Goal: Transaction & Acquisition: Download file/media

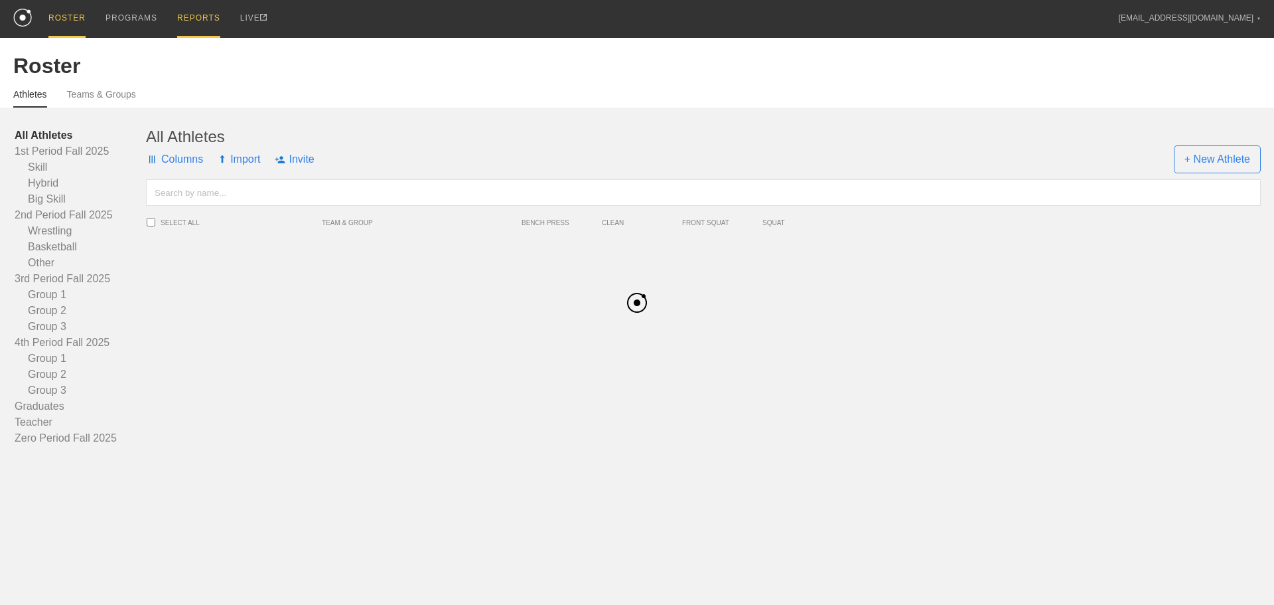
click at [208, 16] on div "REPORTS" at bounding box center [198, 19] width 43 height 38
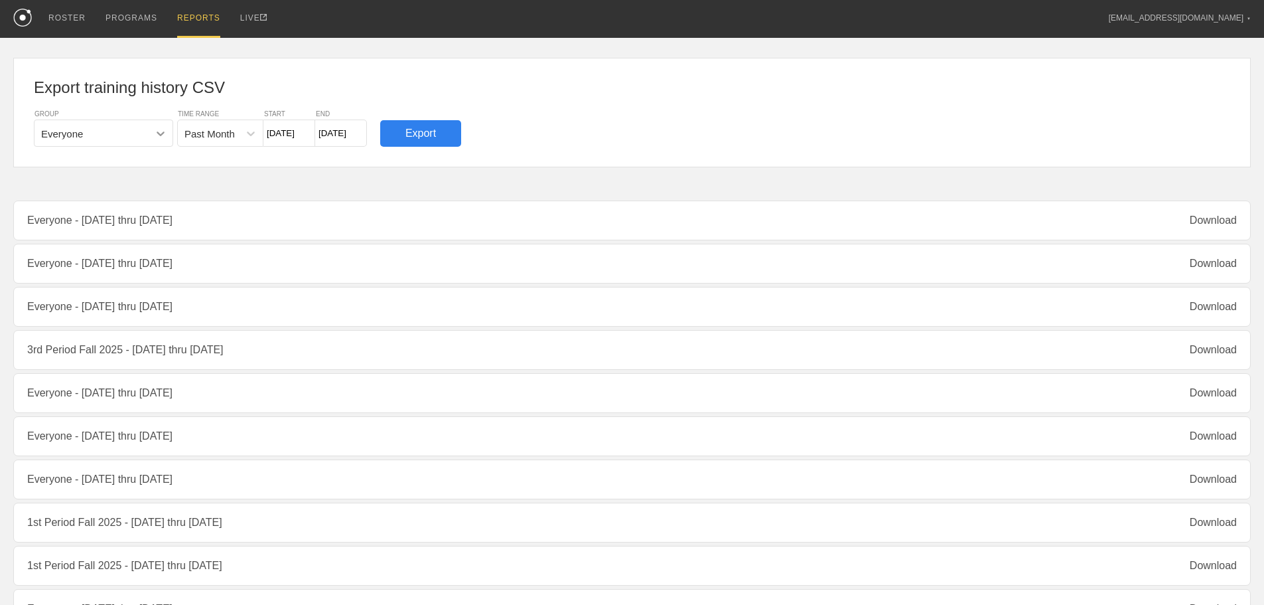
click at [157, 137] on icon at bounding box center [160, 133] width 13 height 13
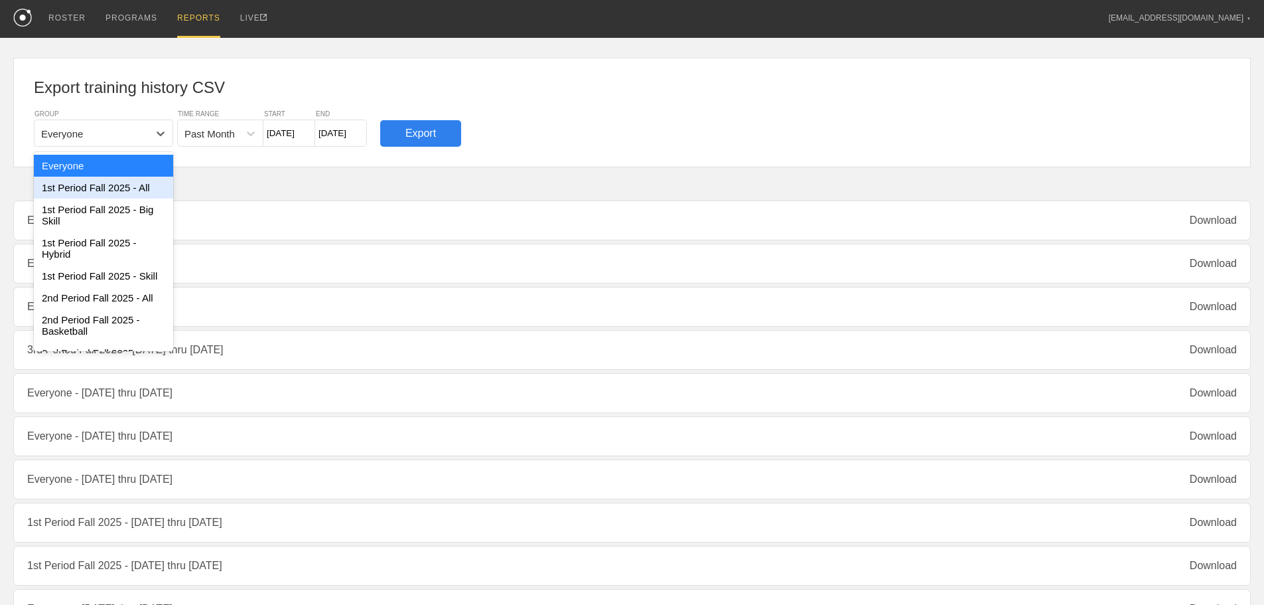
click at [138, 185] on div "1st Period Fall 2025 - All" at bounding box center [103, 188] width 139 height 22
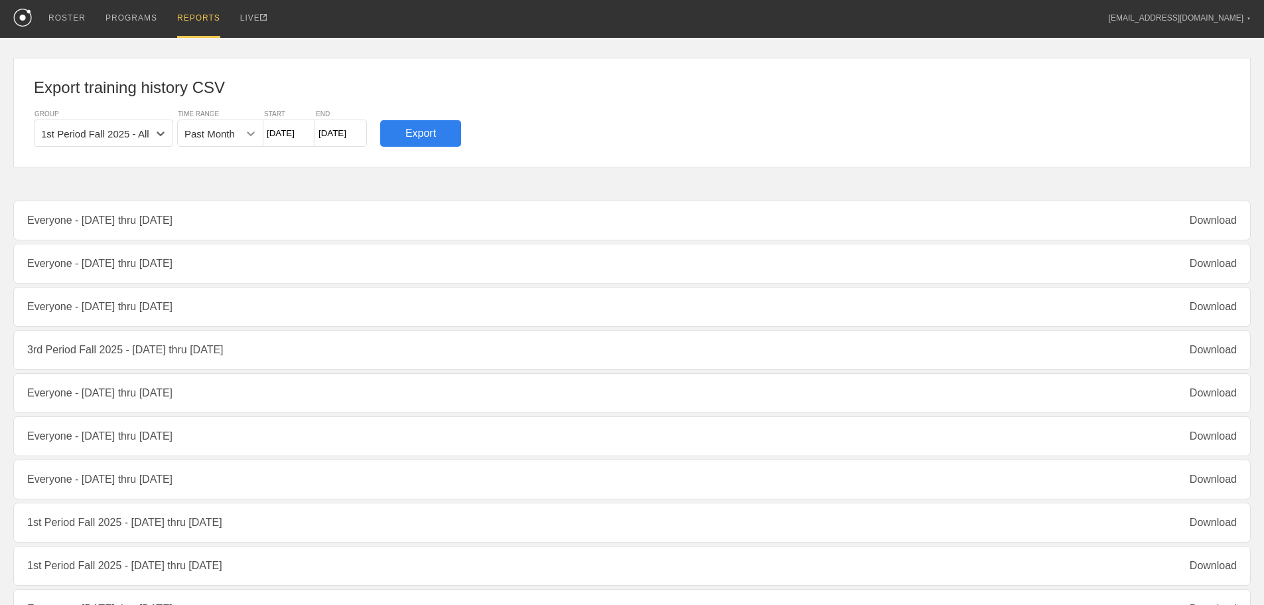
click at [254, 139] on icon at bounding box center [250, 133] width 13 height 13
click at [253, 138] on icon at bounding box center [250, 133] width 13 height 13
click at [300, 133] on input "[DATE]" at bounding box center [289, 132] width 52 height 27
click at [413, 163] on button "Next Month" at bounding box center [411, 165] width 9 height 9
click at [301, 271] on div "18" at bounding box center [301, 272] width 18 height 18
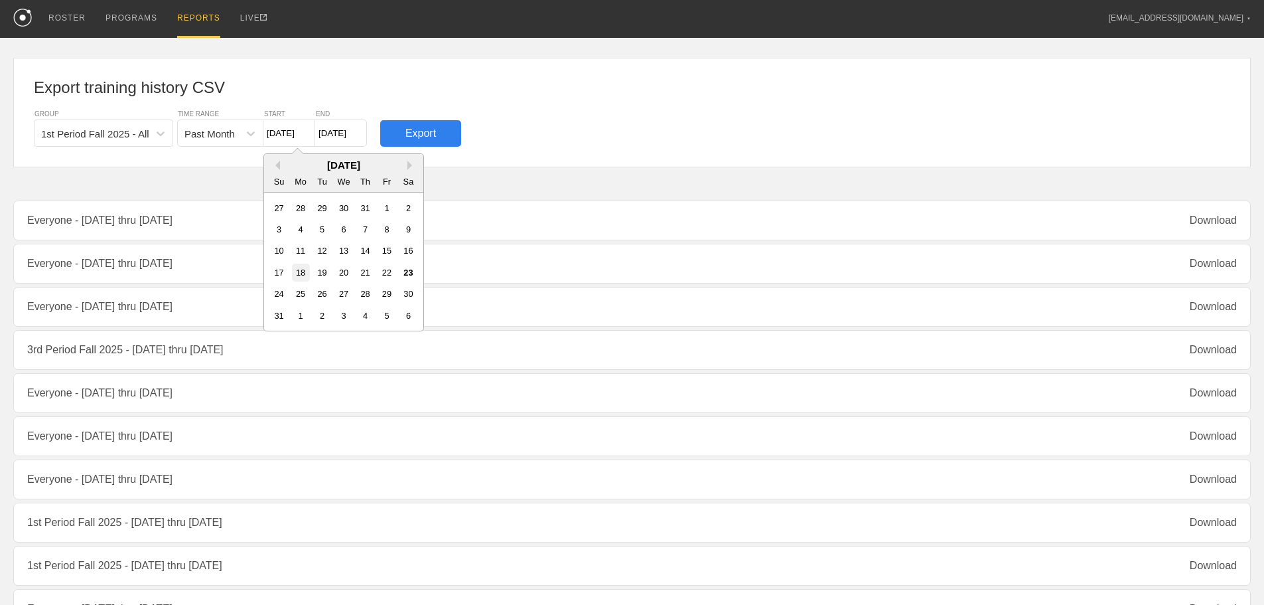
type input "8/18/25"
click at [352, 139] on input "[DATE]" at bounding box center [341, 132] width 52 height 27
click at [349, 275] on div "18" at bounding box center [353, 272] width 18 height 18
type input "8/18/25"
click at [433, 133] on div "Export" at bounding box center [420, 133] width 81 height 27
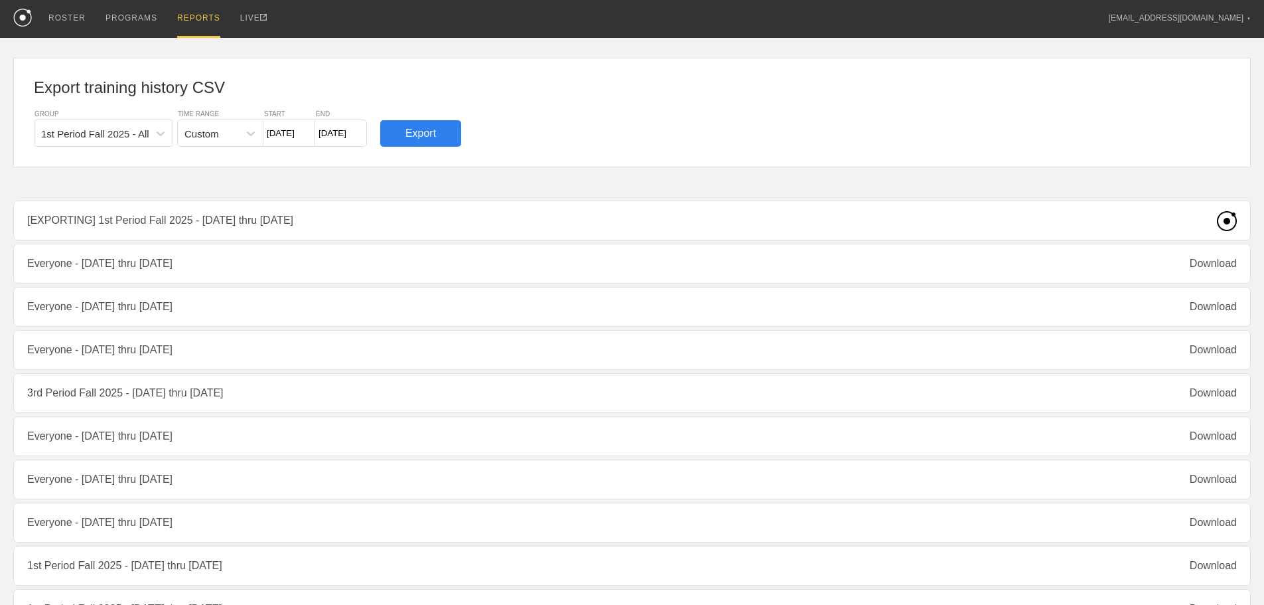
drag, startPoint x: 346, startPoint y: 232, endPoint x: 338, endPoint y: 234, distance: 7.4
click at [340, 234] on div "Export training history CSV GROUP 1st Period Fall 2025 - All TIME RANGE Custom …" at bounding box center [632, 527] width 1238 height 979
click at [402, 231] on div "Export training history CSV GROUP Everyone TIME RANGE Past Month START 7/24/25 …" at bounding box center [632, 527] width 1238 height 979
click at [398, 232] on div "Export training history CSV GROUP Everyone TIME RANGE Past Month START 7/24/25 …" at bounding box center [632, 527] width 1238 height 979
click at [398, 234] on div "Export training history CSV GROUP Everyone TIME RANGE Past Month START 7/24/25 …" at bounding box center [632, 527] width 1238 height 979
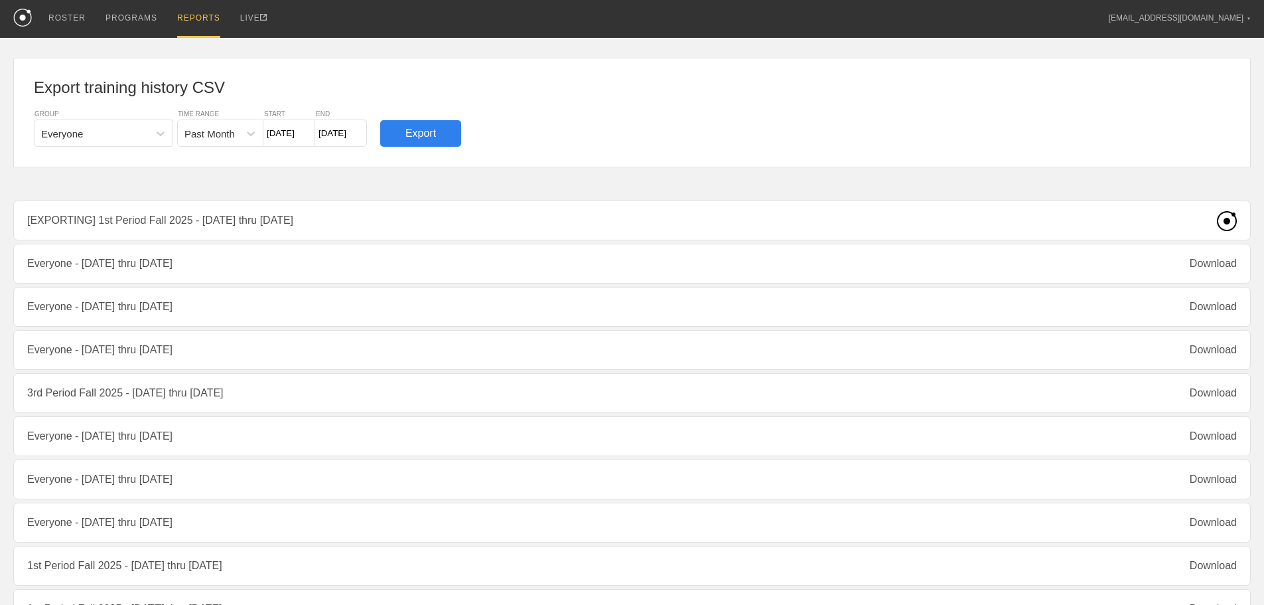
click at [398, 235] on div "Export training history CSV GROUP Everyone TIME RANGE Past Month START 7/24/25 …" at bounding box center [632, 527] width 1238 height 979
click at [601, 222] on div "Export training history CSV GROUP Everyone TIME RANGE Past Month START 7/24/25 …" at bounding box center [632, 527] width 1238 height 979
click at [600, 222] on div "Export training history CSV GROUP Everyone TIME RANGE Past Month START 7/24/25 …" at bounding box center [632, 527] width 1238 height 979
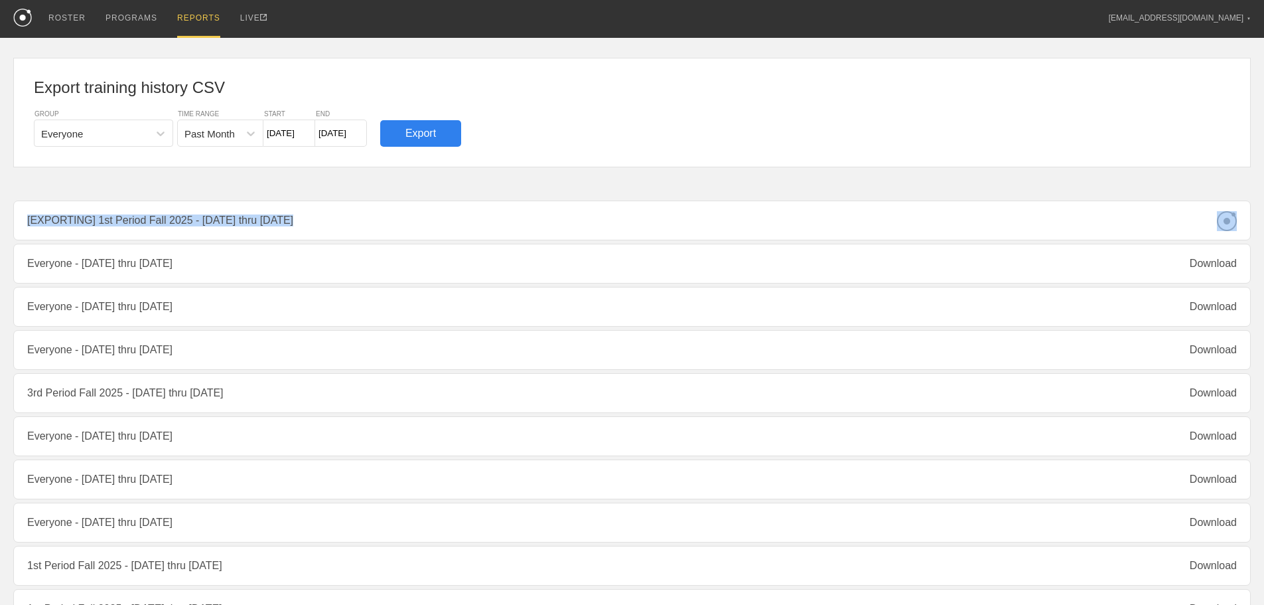
click at [698, 189] on div "Export training history CSV GROUP Everyone TIME RANGE Past Month START 7/24/25 …" at bounding box center [632, 527] width 1238 height 979
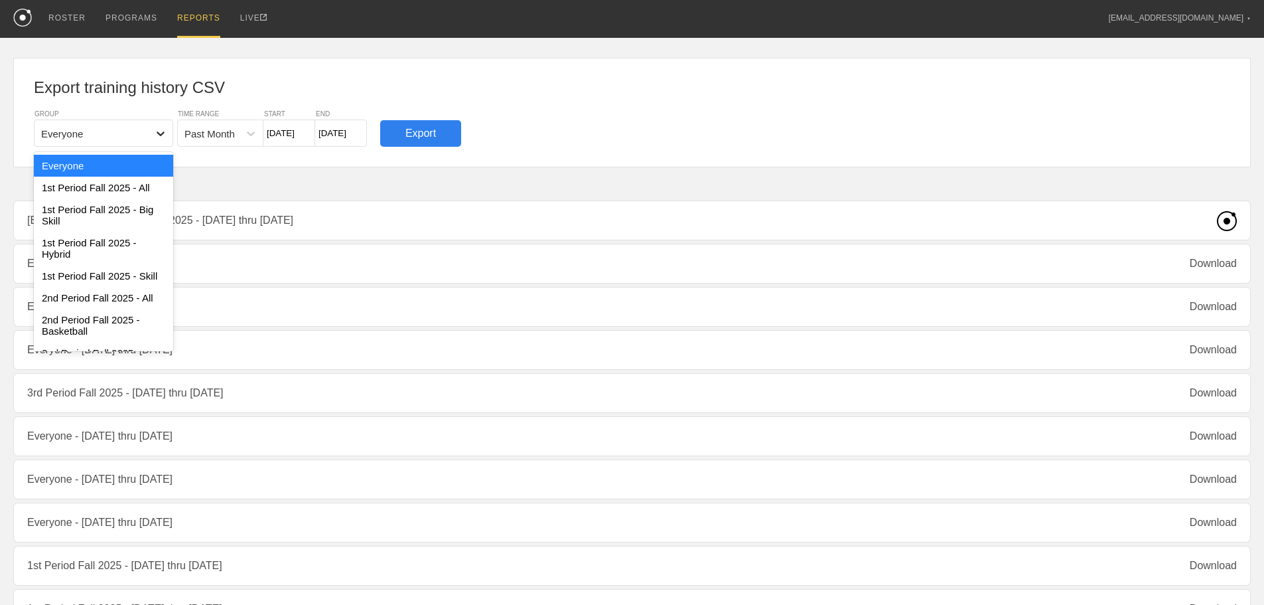
click at [157, 136] on icon at bounding box center [160, 133] width 13 height 13
click at [133, 186] on div "1st Period Fall 2025 - All" at bounding box center [103, 188] width 139 height 22
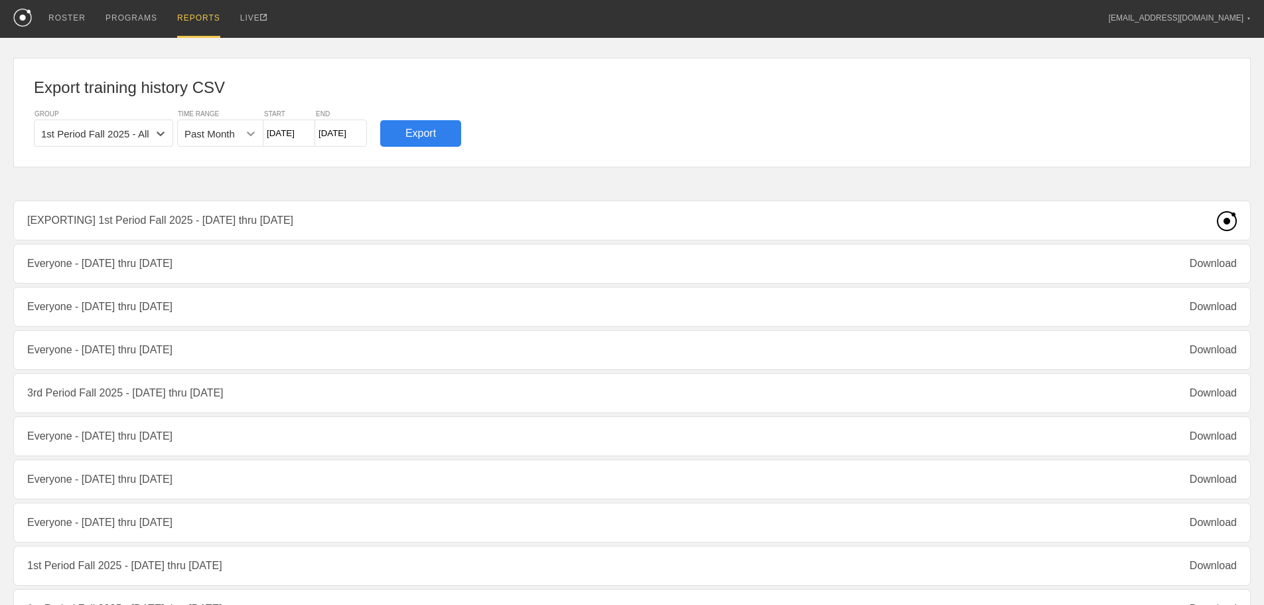
click at [248, 135] on icon at bounding box center [250, 133] width 13 height 13
click at [222, 170] on div "Past Week" at bounding box center [220, 166] width 86 height 22
click at [289, 129] on input "8/17/25" at bounding box center [289, 132] width 52 height 27
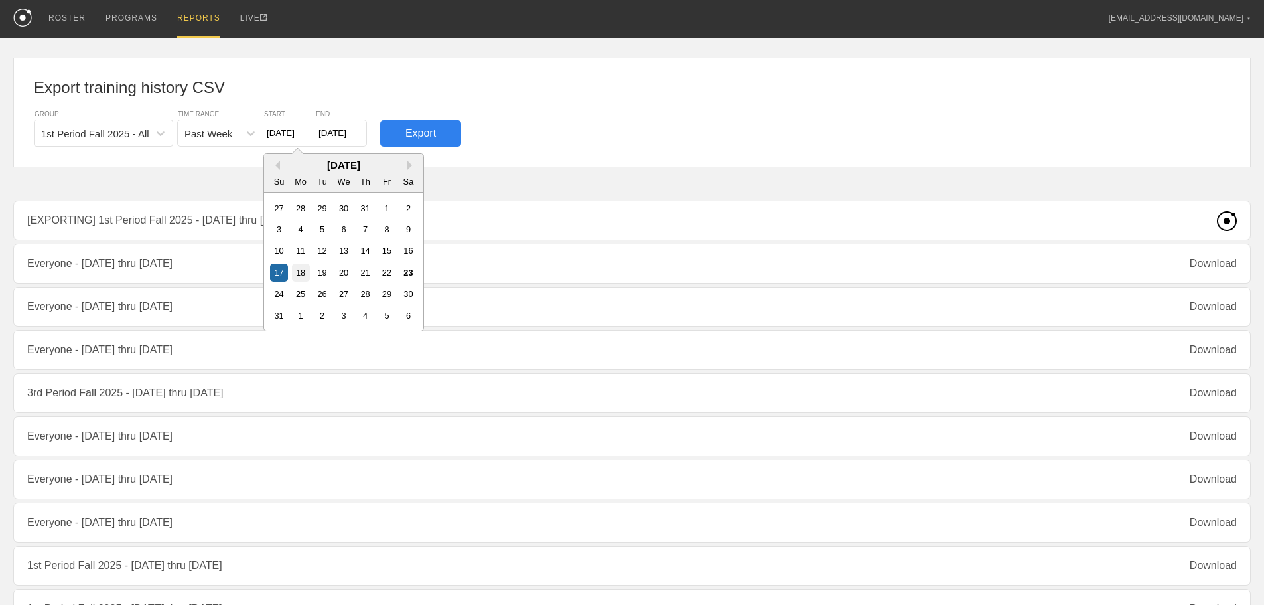
click at [301, 272] on div "18" at bounding box center [301, 272] width 18 height 18
type input "[DATE]"
click at [340, 135] on input "[DATE]" at bounding box center [341, 132] width 52 height 27
click at [378, 271] on div "19" at bounding box center [374, 272] width 18 height 18
type input "8/19/25"
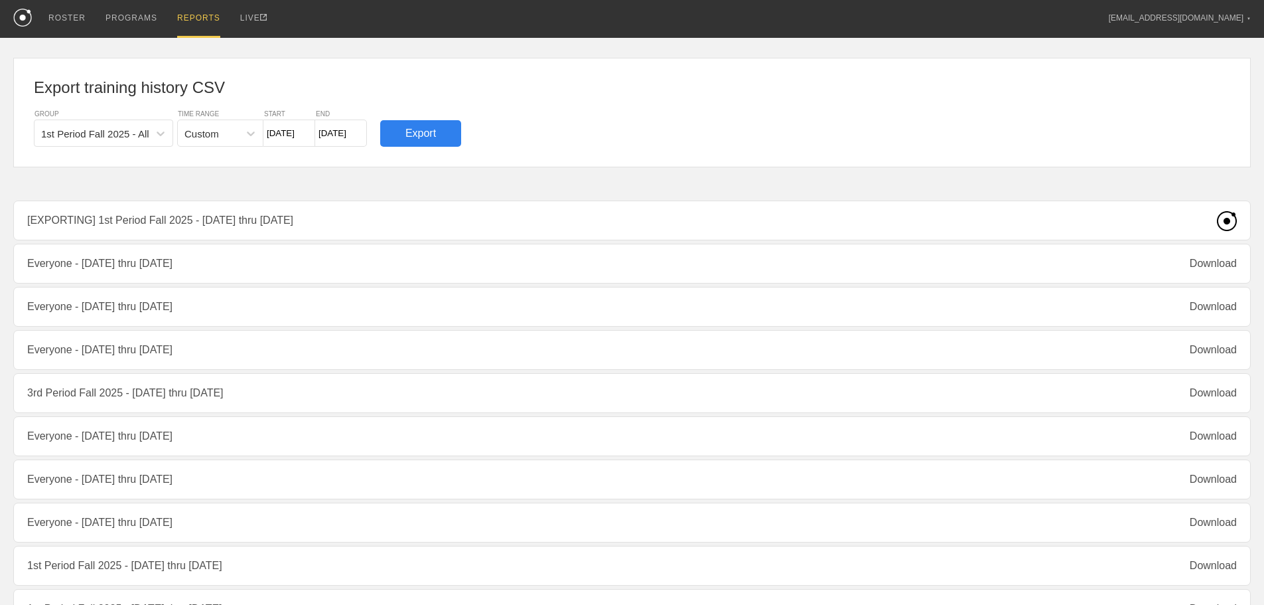
click at [419, 136] on div "Export" at bounding box center [420, 133] width 81 height 27
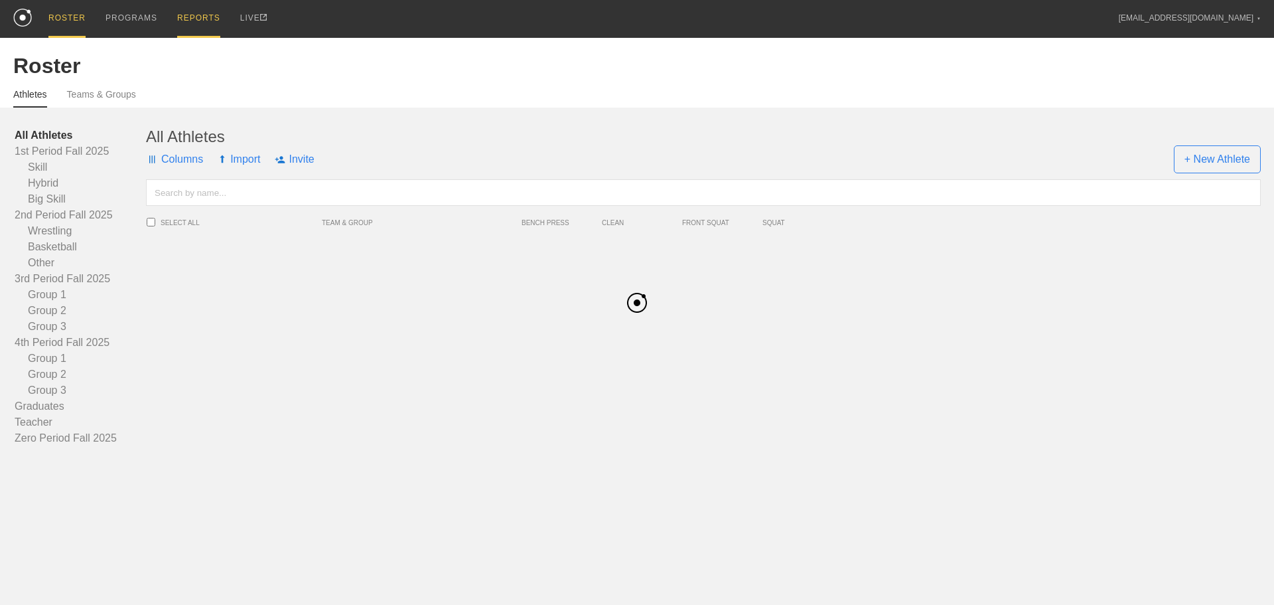
click at [196, 24] on div "REPORTS" at bounding box center [198, 19] width 43 height 38
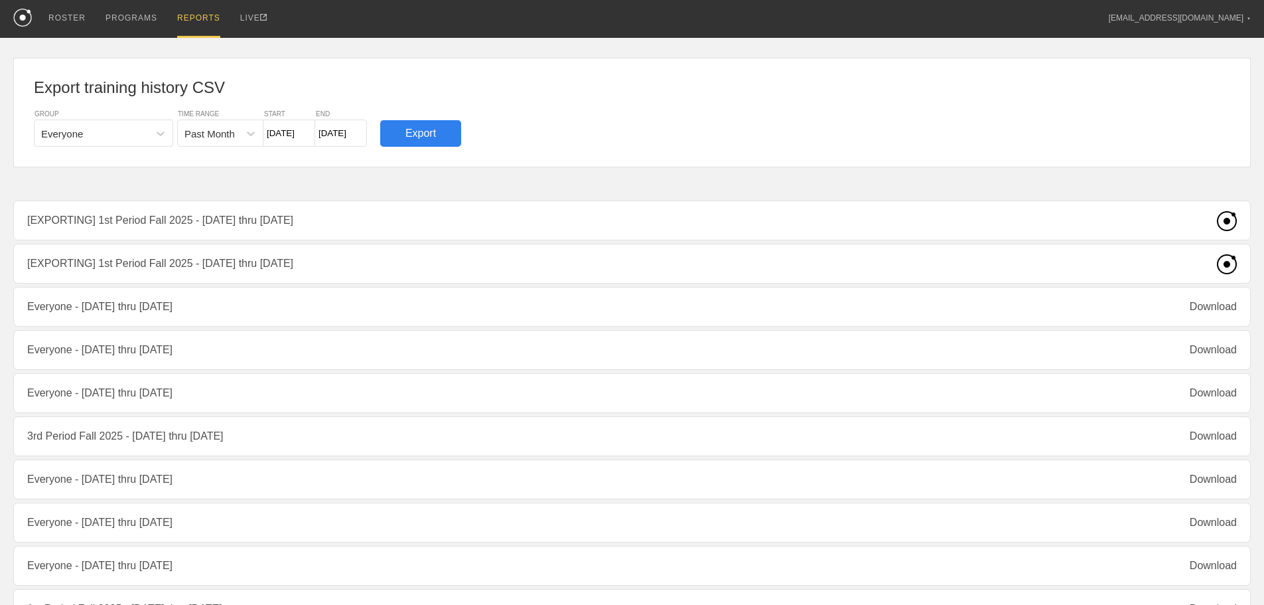
click at [393, 209] on div "Export training history CSV GROUP Everyone TIME RANGE Past Month START 7/24/25 …" at bounding box center [632, 549] width 1238 height 1022
click at [1230, 262] on div "Export training history CSV GROUP Everyone TIME RANGE Past Month START 7/24/25 …" at bounding box center [632, 549] width 1238 height 1022
click at [159, 266] on div "Export training history CSV GROUP Everyone TIME RANGE Past Month START 7/24/25 …" at bounding box center [632, 549] width 1238 height 1022
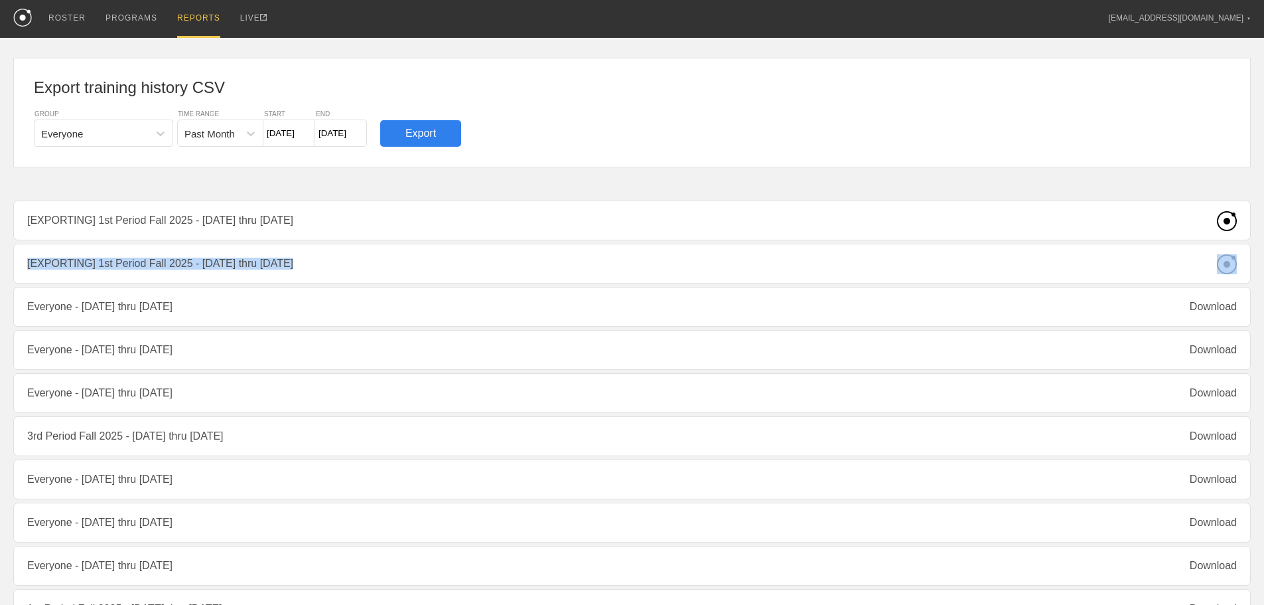
click at [445, 251] on div "Export training history CSV GROUP Everyone TIME RANGE Past Month START 7/24/25 …" at bounding box center [632, 549] width 1238 height 1022
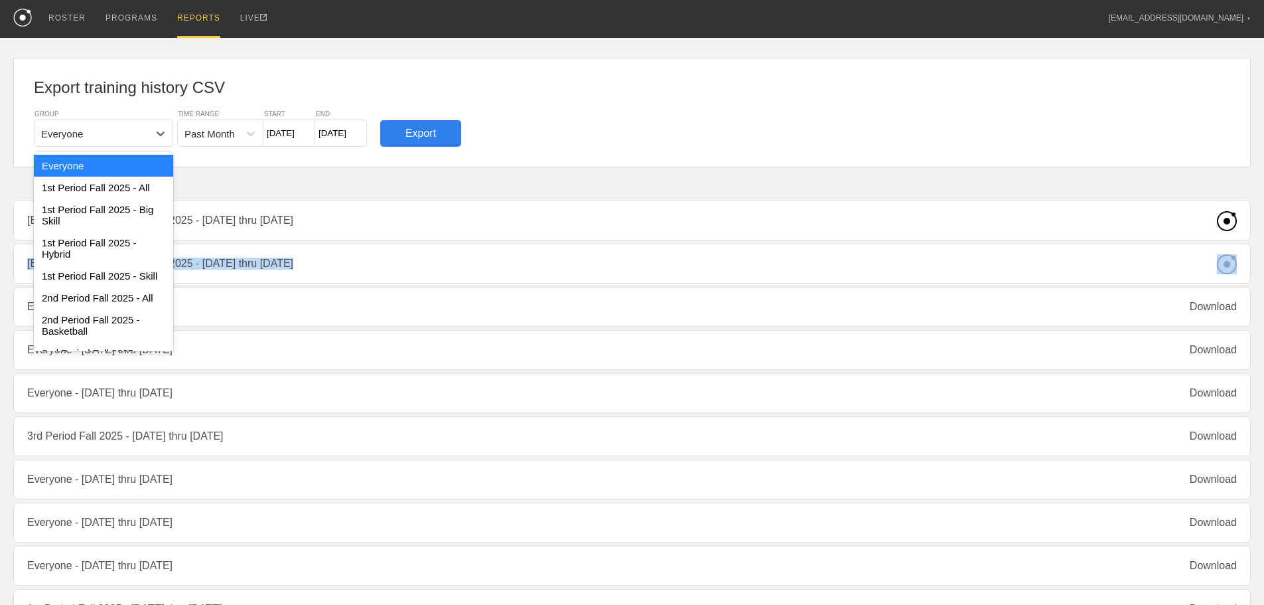
click at [117, 138] on div "Everyone" at bounding box center [92, 132] width 114 height 19
click at [117, 186] on div "1st Period Fall 2025 - All" at bounding box center [103, 188] width 139 height 22
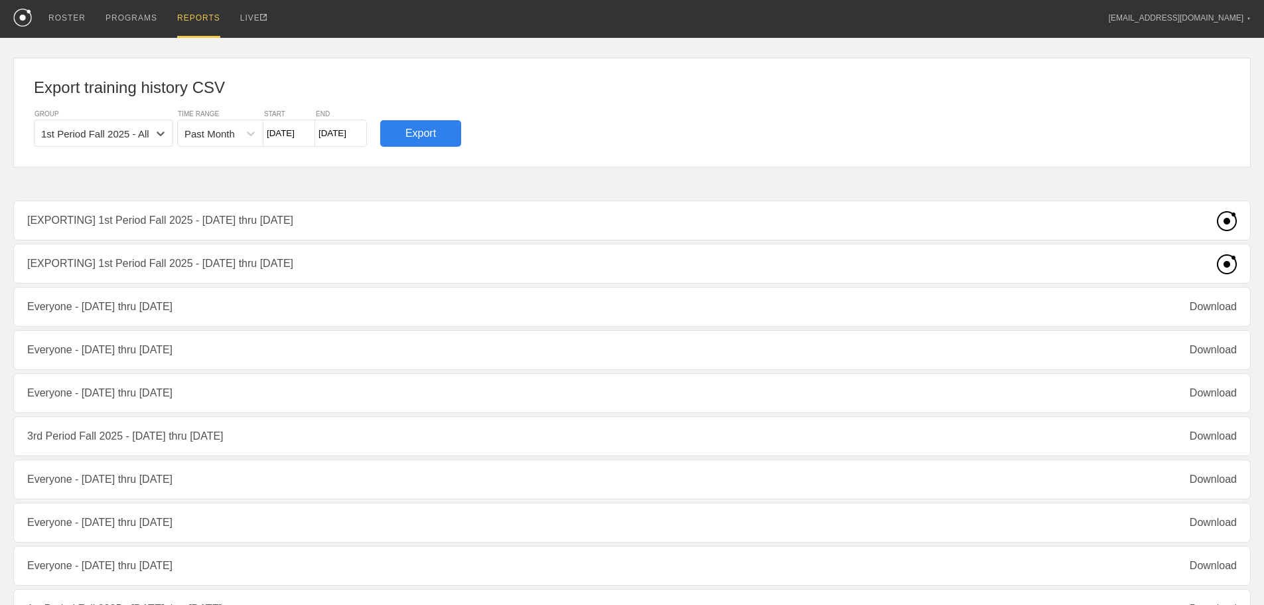
click at [232, 136] on div "Past Month" at bounding box center [210, 132] width 50 height 11
click at [215, 163] on div "Past Week" at bounding box center [220, 166] width 86 height 22
type input "8/17/25"
click at [343, 131] on input "[DATE]" at bounding box center [341, 132] width 52 height 27
click at [459, 269] on div "23" at bounding box center [460, 272] width 18 height 18
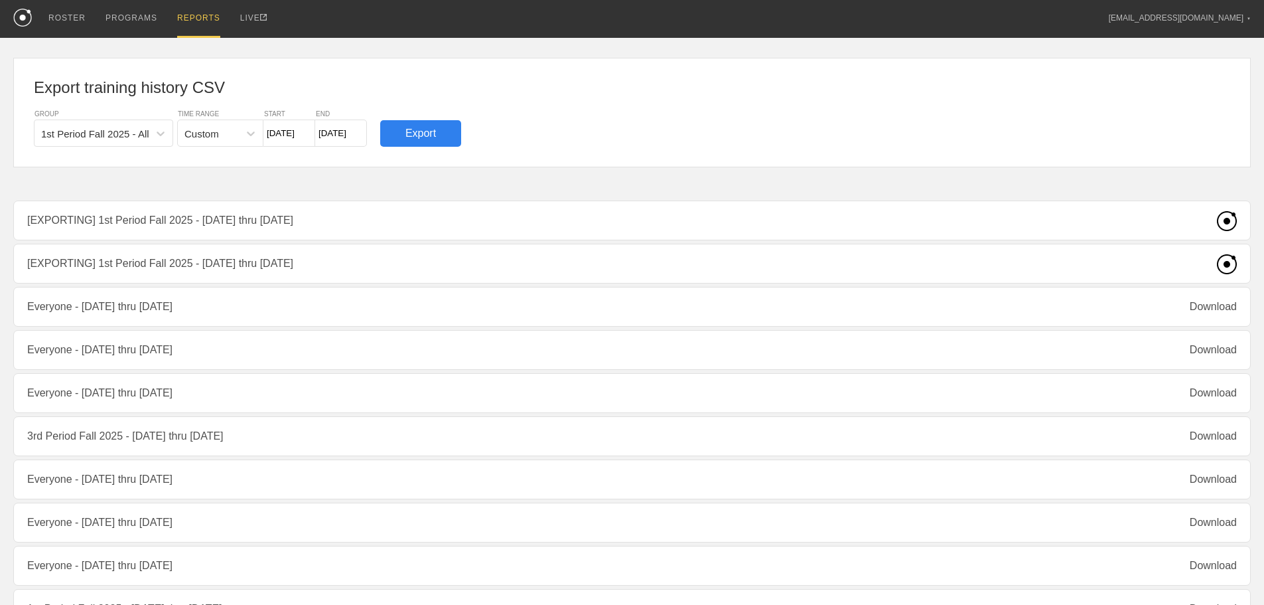
click at [425, 142] on div "Export" at bounding box center [420, 133] width 81 height 27
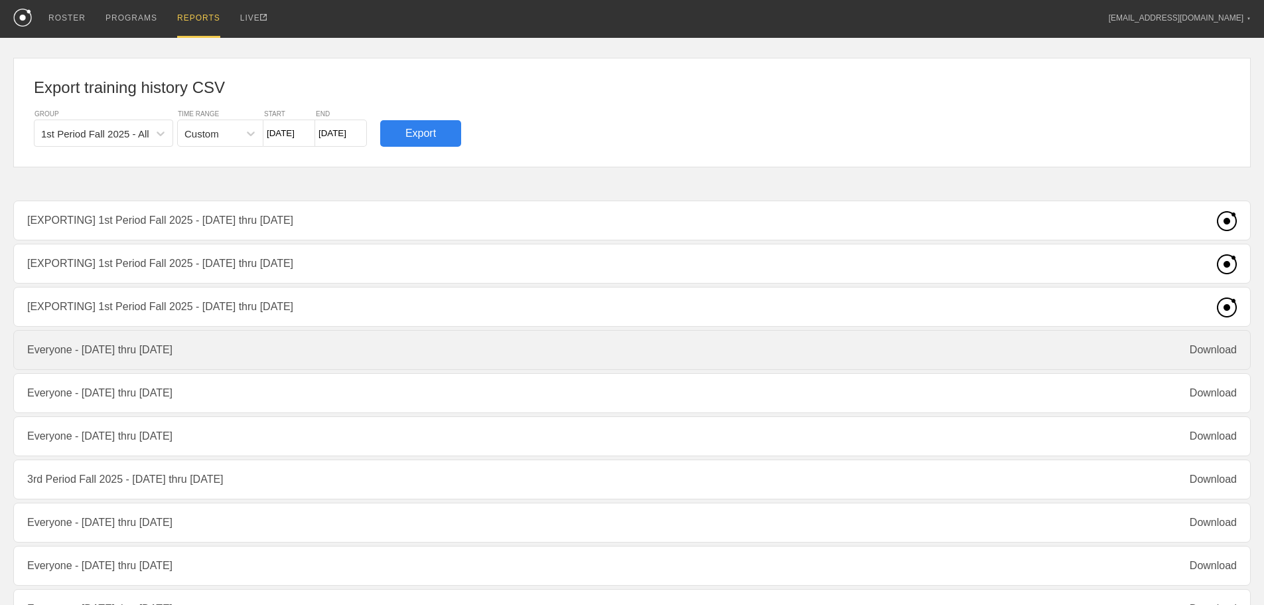
click at [258, 358] on div "Everyone - Apr 11th thru May 11th Download" at bounding box center [632, 350] width 1238 height 40
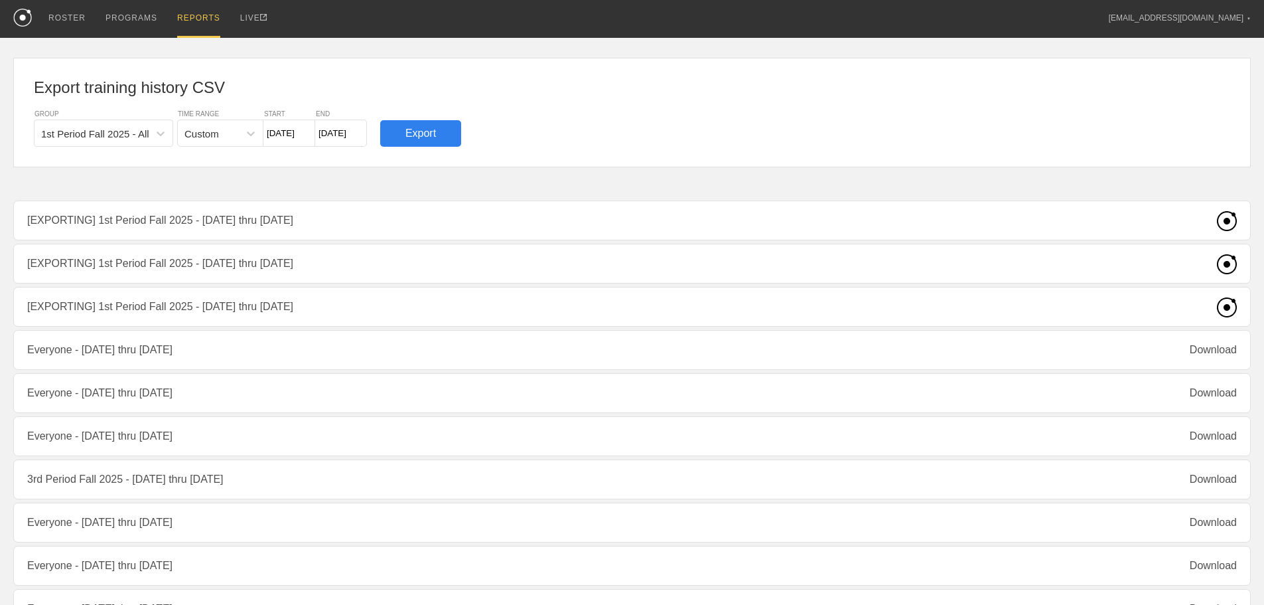
click at [440, 319] on div "Export training history CSV GROUP 1st Period Fall 2025 - All TIME RANGE Custom …" at bounding box center [632, 570] width 1238 height 1065
click at [441, 319] on div "Export training history CSV GROUP 1st Period Fall 2025 - All TIME RANGE Custom …" at bounding box center [632, 570] width 1238 height 1065
click at [441, 317] on div "Export training history CSV GROUP 1st Period Fall 2025 - All TIME RANGE Custom …" at bounding box center [632, 570] width 1238 height 1065
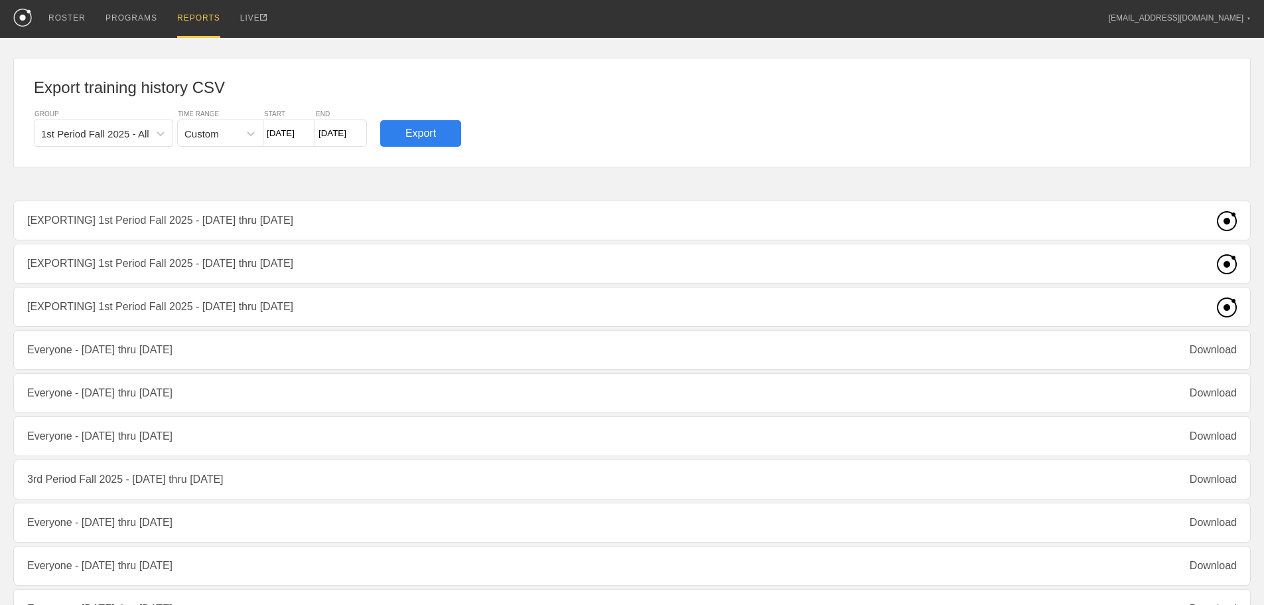
click at [442, 315] on div "Export training history CSV GROUP 1st Period Fall 2025 - All TIME RANGE Custom …" at bounding box center [632, 570] width 1238 height 1065
click at [443, 315] on div "Export training history CSV GROUP 1st Period Fall 2025 - All TIME RANGE Custom …" at bounding box center [632, 570] width 1238 height 1065
click at [444, 314] on div "Export training history CSV GROUP 1st Period Fall 2025 - All TIME RANGE Custom …" at bounding box center [632, 570] width 1238 height 1065
click at [445, 313] on div "Export training history CSV GROUP 1st Period Fall 2025 - All TIME RANGE Custom …" at bounding box center [632, 570] width 1238 height 1065
click at [263, 23] on div "LIVE" at bounding box center [253, 19] width 27 height 38
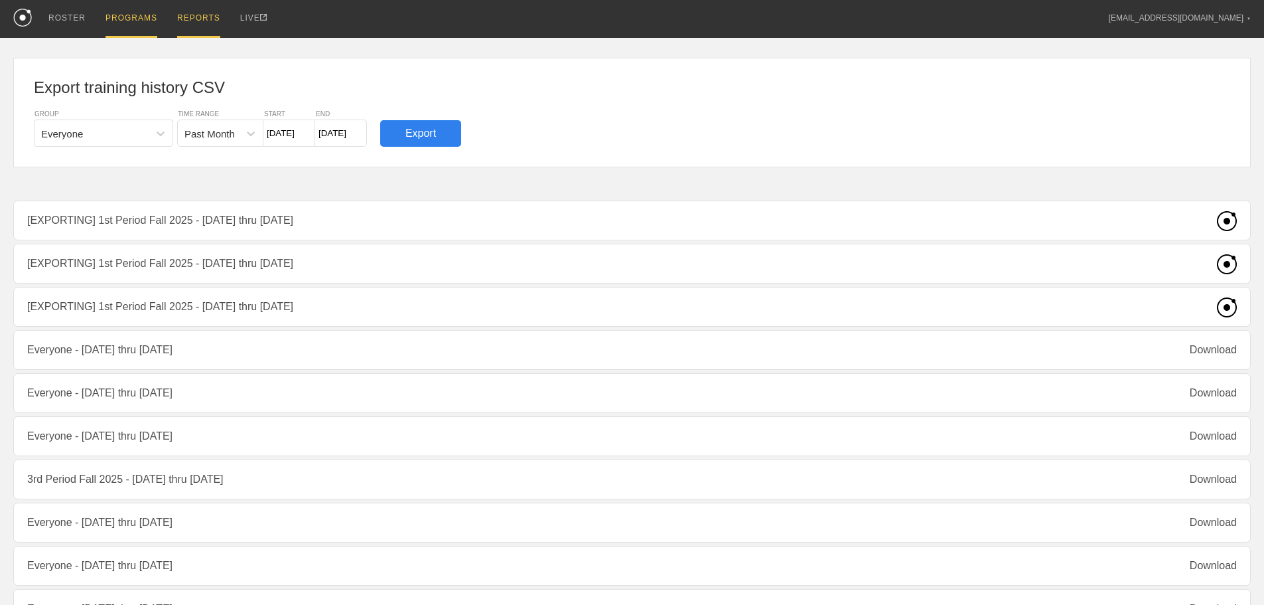
click at [148, 21] on div "PROGRAMS" at bounding box center [132, 19] width 52 height 38
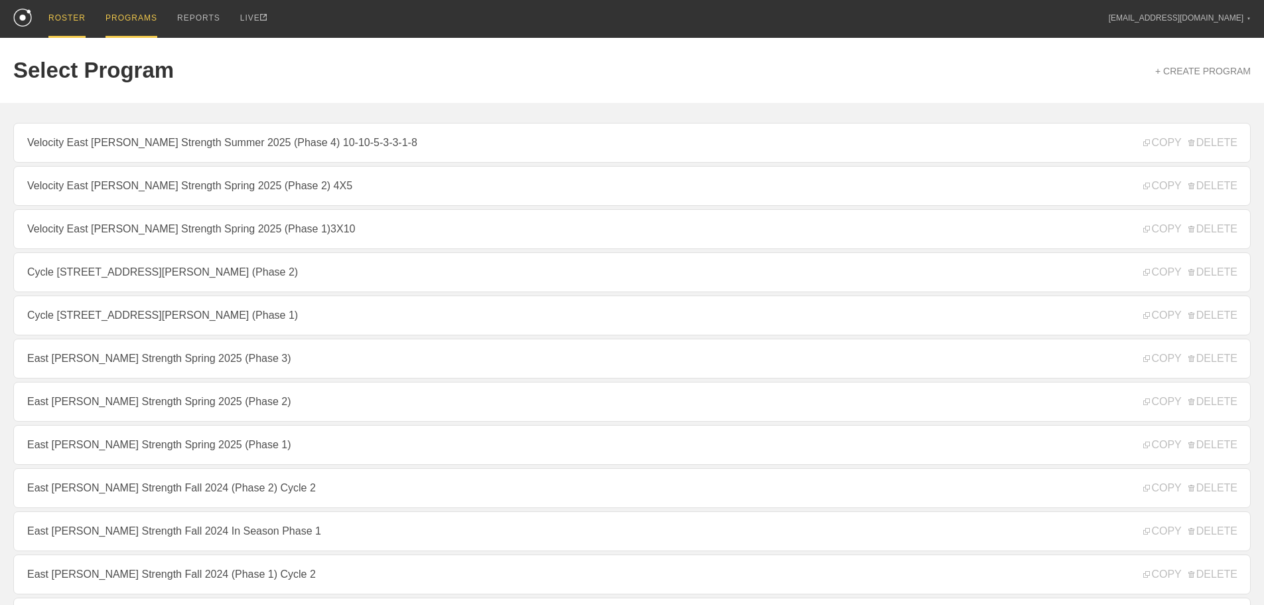
click at [58, 17] on div "ROSTER" at bounding box center [66, 19] width 37 height 38
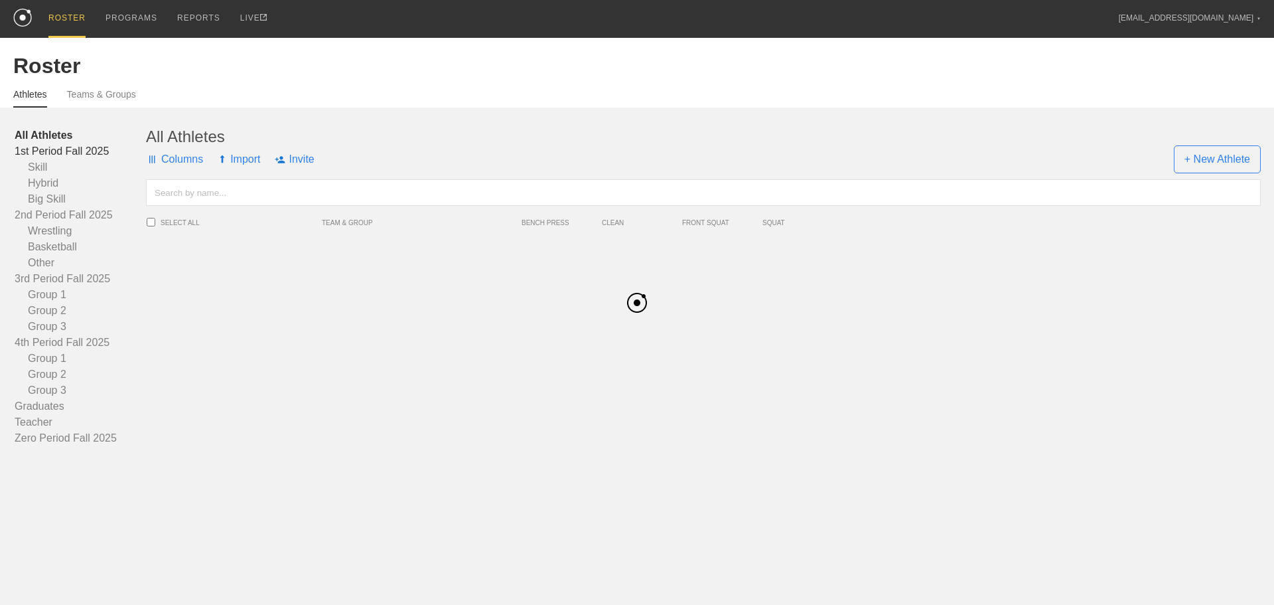
click at [72, 159] on link "1st Period Fall 2025" at bounding box center [80, 151] width 131 height 16
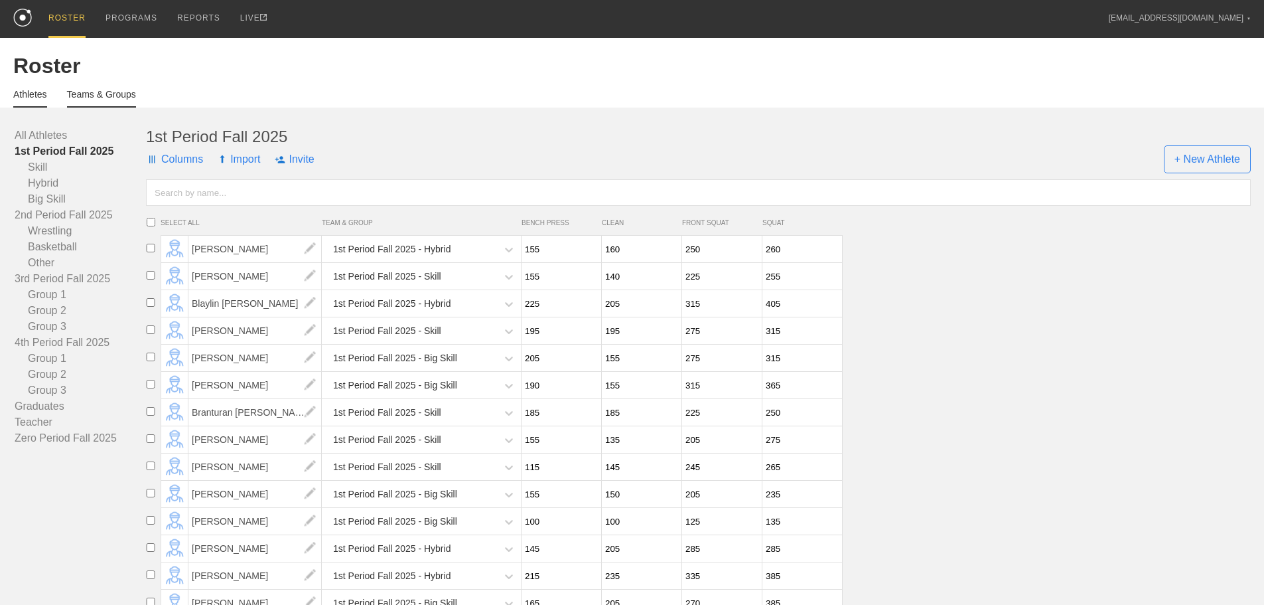
click at [104, 98] on link "Teams & Groups" at bounding box center [101, 98] width 69 height 19
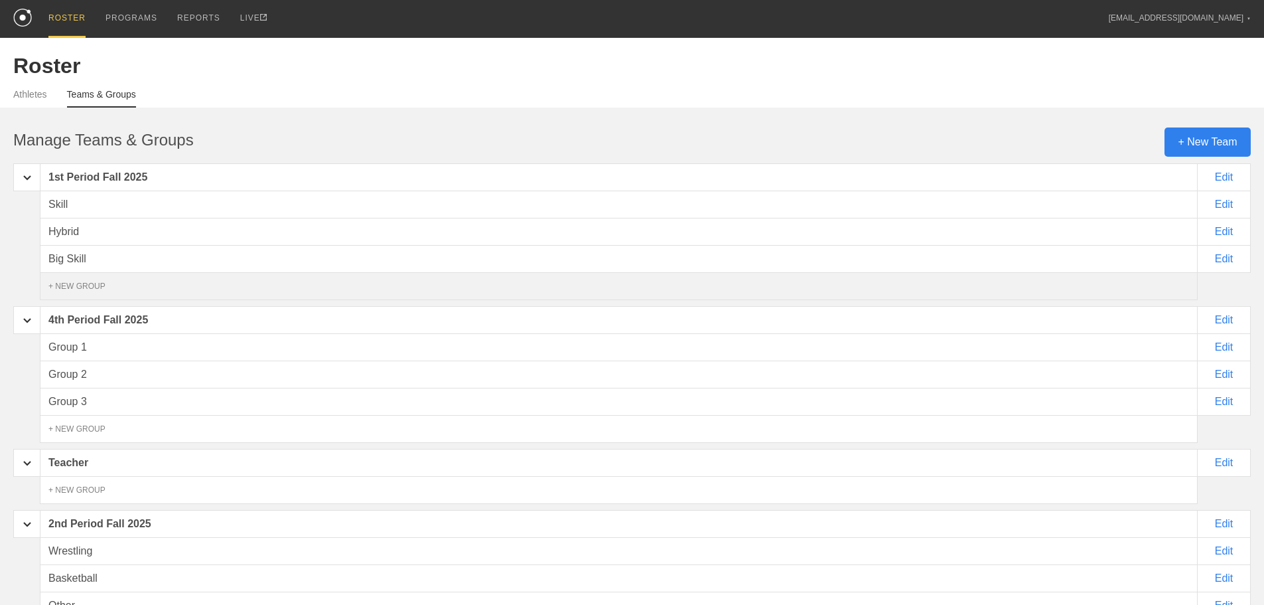
click at [79, 299] on div "+ NEW GROUP" at bounding box center [619, 286] width 1158 height 28
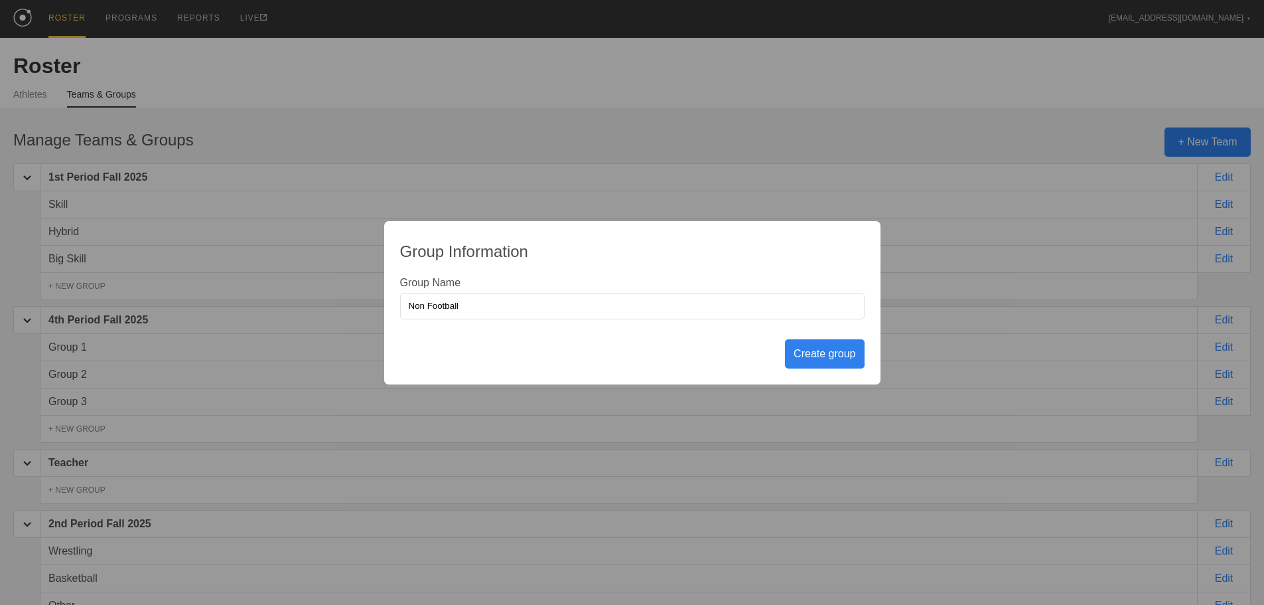
type input "Non Football"
click at [803, 358] on div "Create group" at bounding box center [824, 353] width 79 height 29
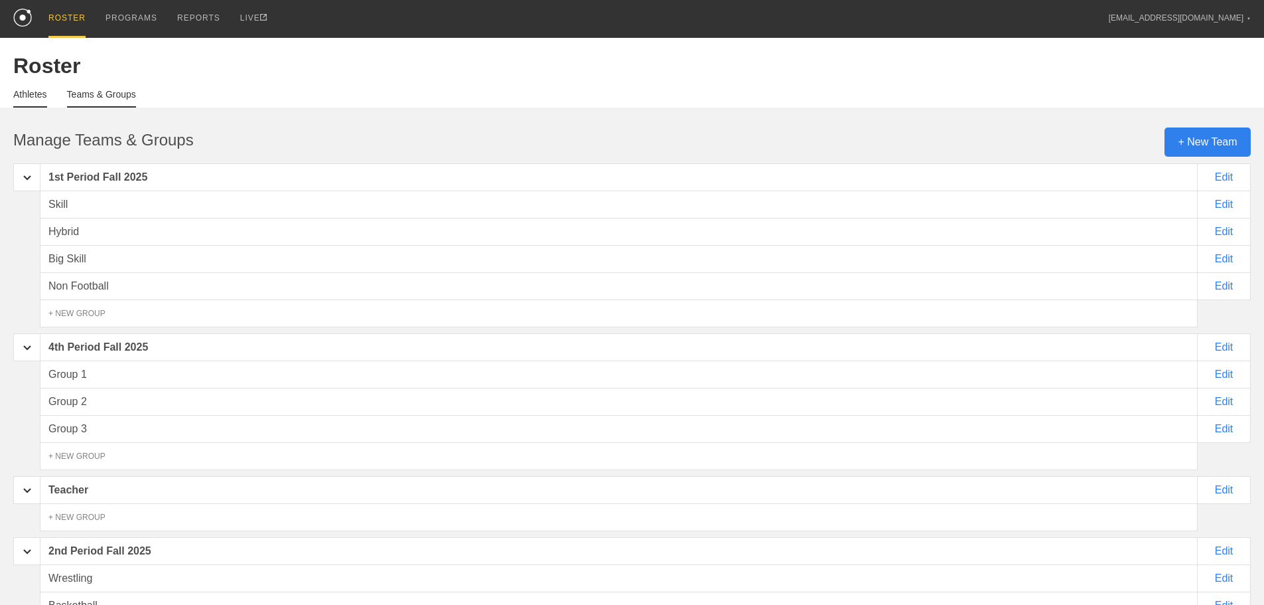
click at [29, 103] on link "Athletes" at bounding box center [30, 98] width 34 height 19
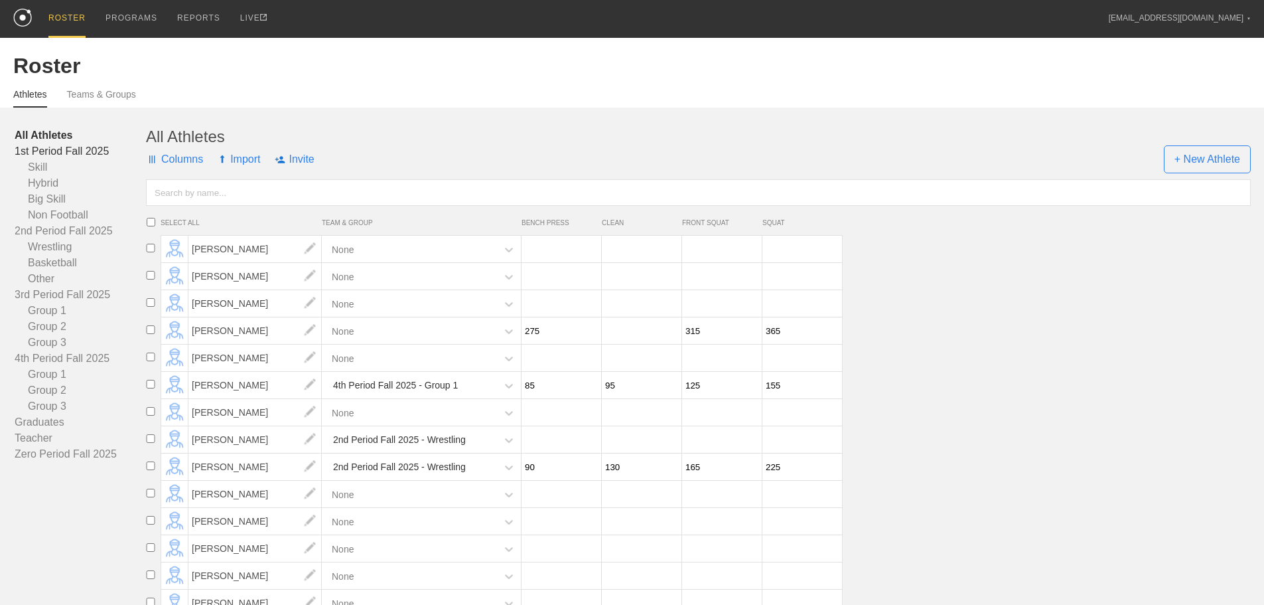
click at [102, 156] on link "1st Period Fall 2025" at bounding box center [80, 151] width 131 height 16
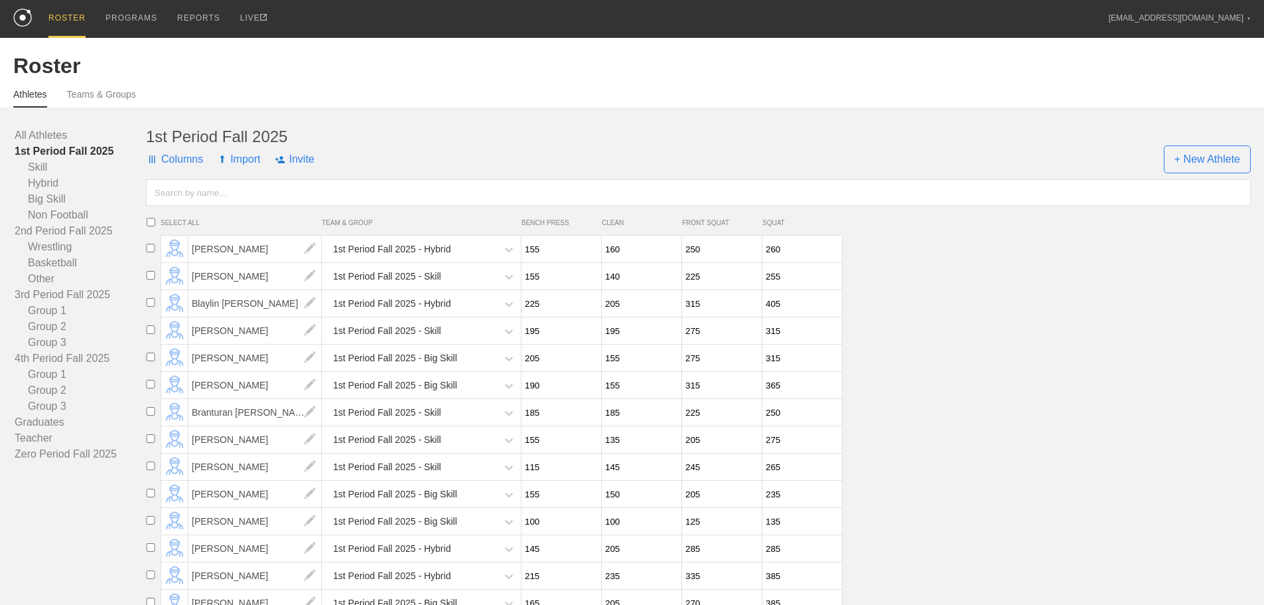
click at [92, 159] on link "1st Period Fall 2025" at bounding box center [80, 151] width 131 height 16
click at [508, 256] on icon at bounding box center [508, 249] width 13 height 13
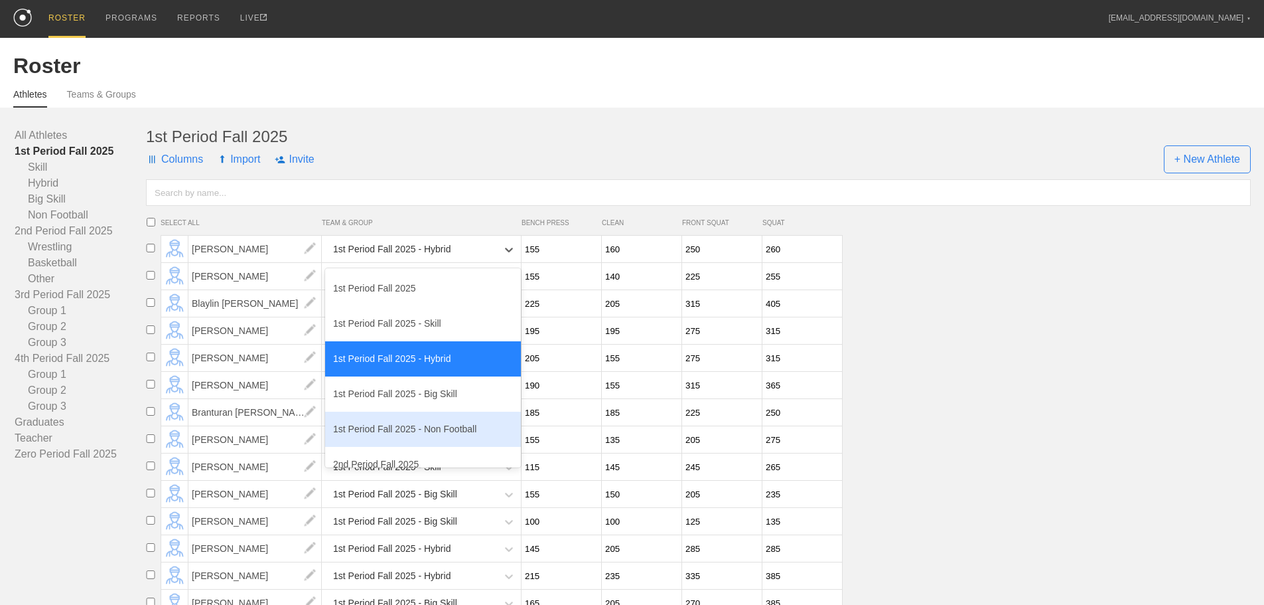
click at [423, 438] on div "1st Period Fall 2025 - Non Football" at bounding box center [423, 428] width 196 height 35
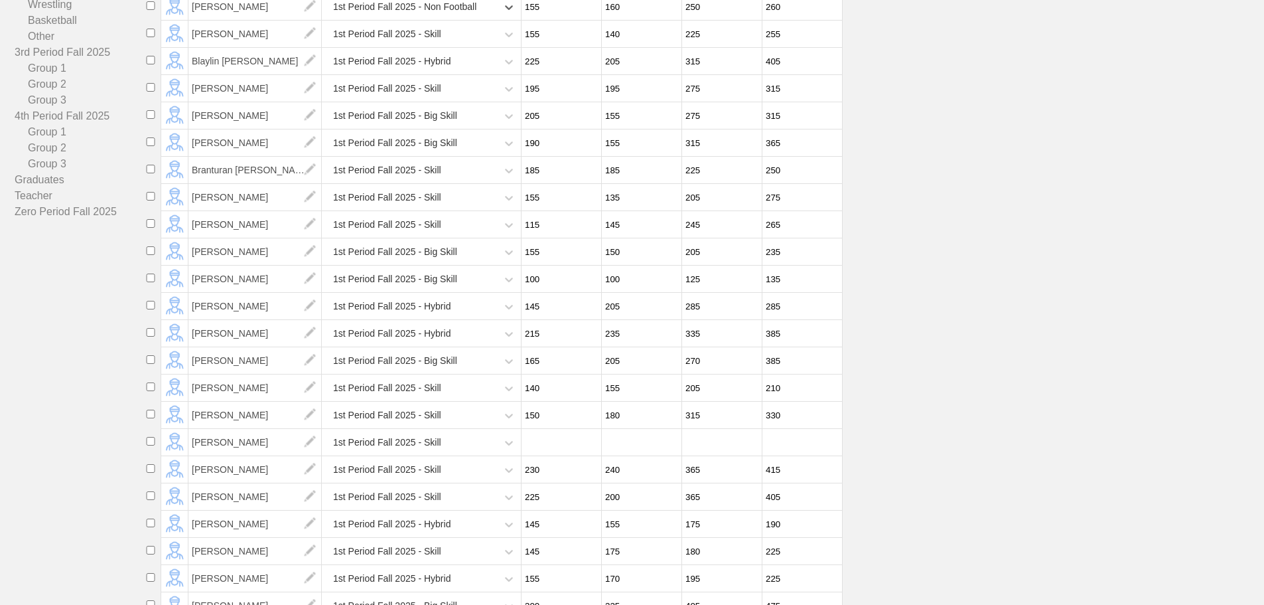
scroll to position [265, 0]
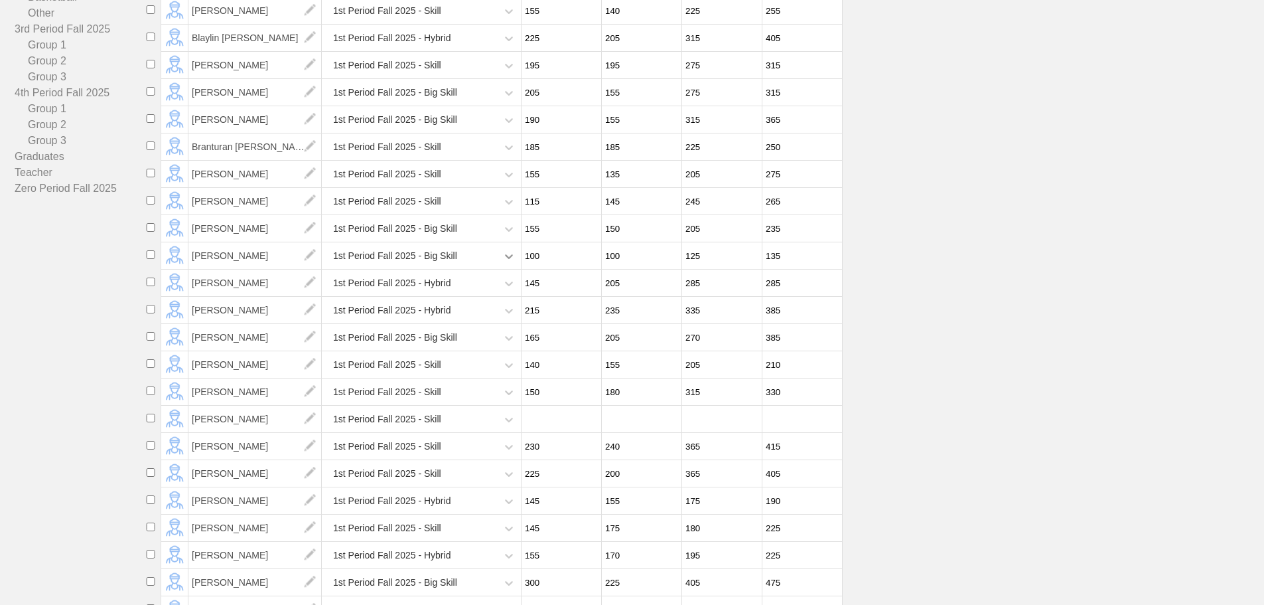
click at [506, 263] on icon at bounding box center [508, 256] width 13 height 13
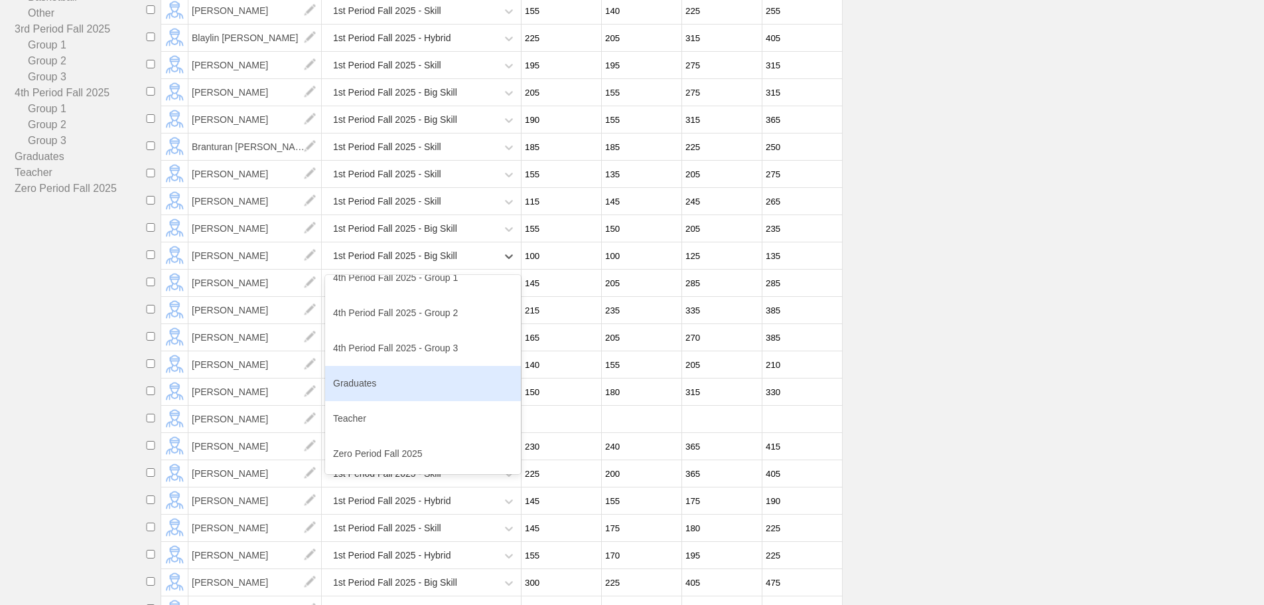
scroll to position [443, 0]
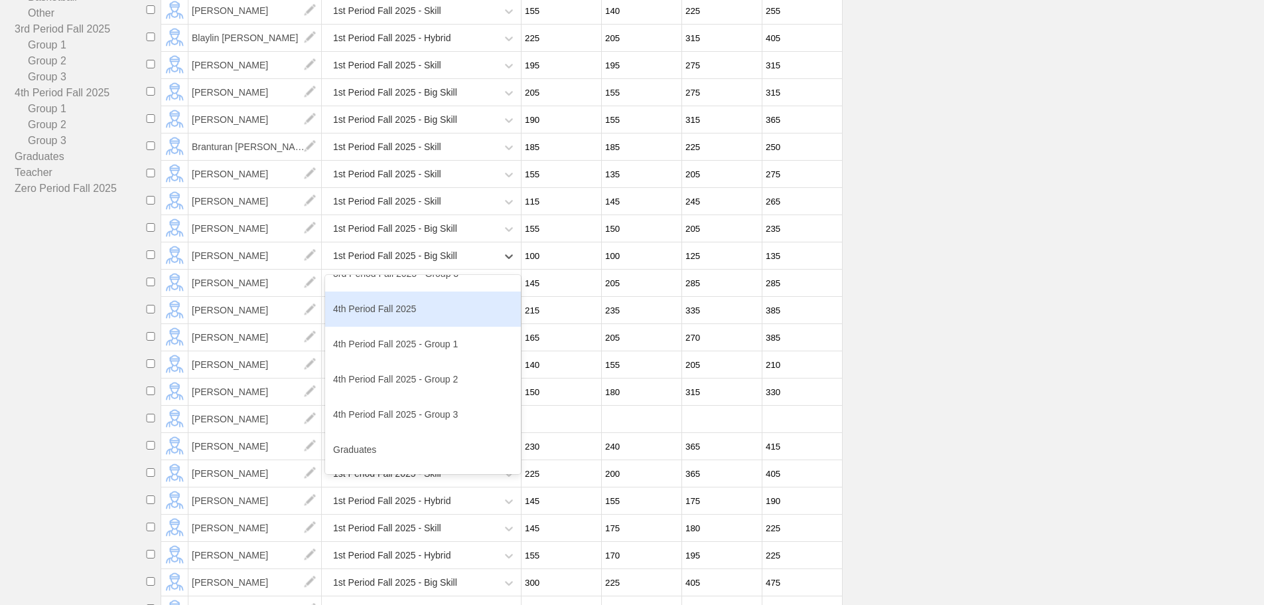
click at [408, 321] on div "4th Period Fall 2025" at bounding box center [423, 308] width 196 height 35
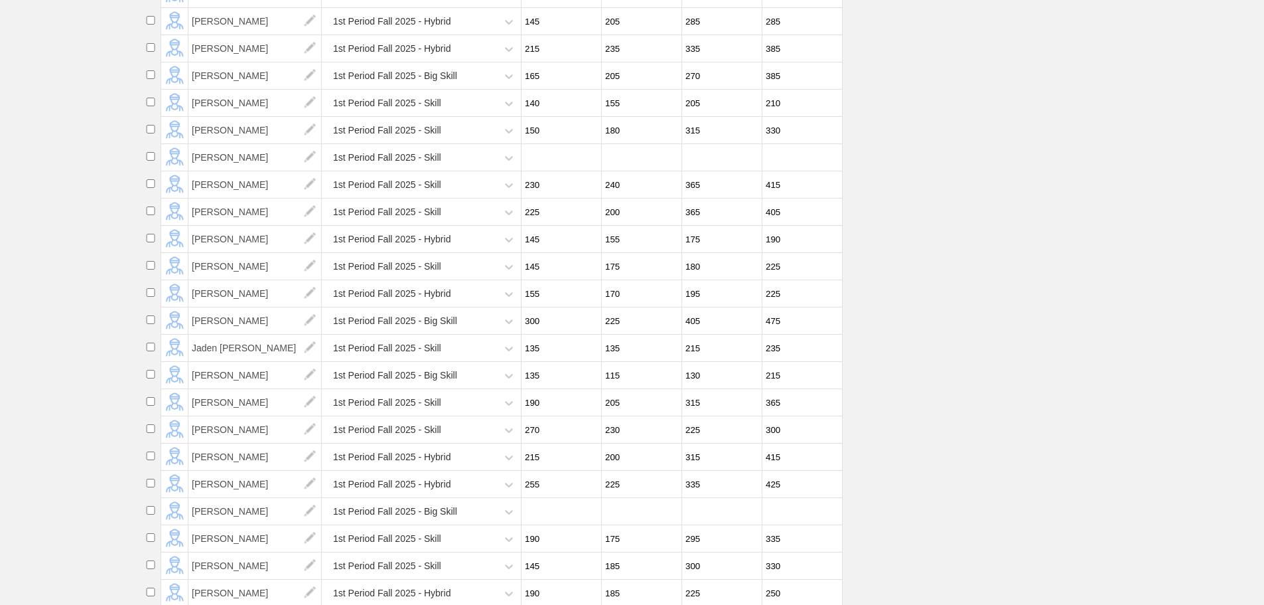
scroll to position [531, 0]
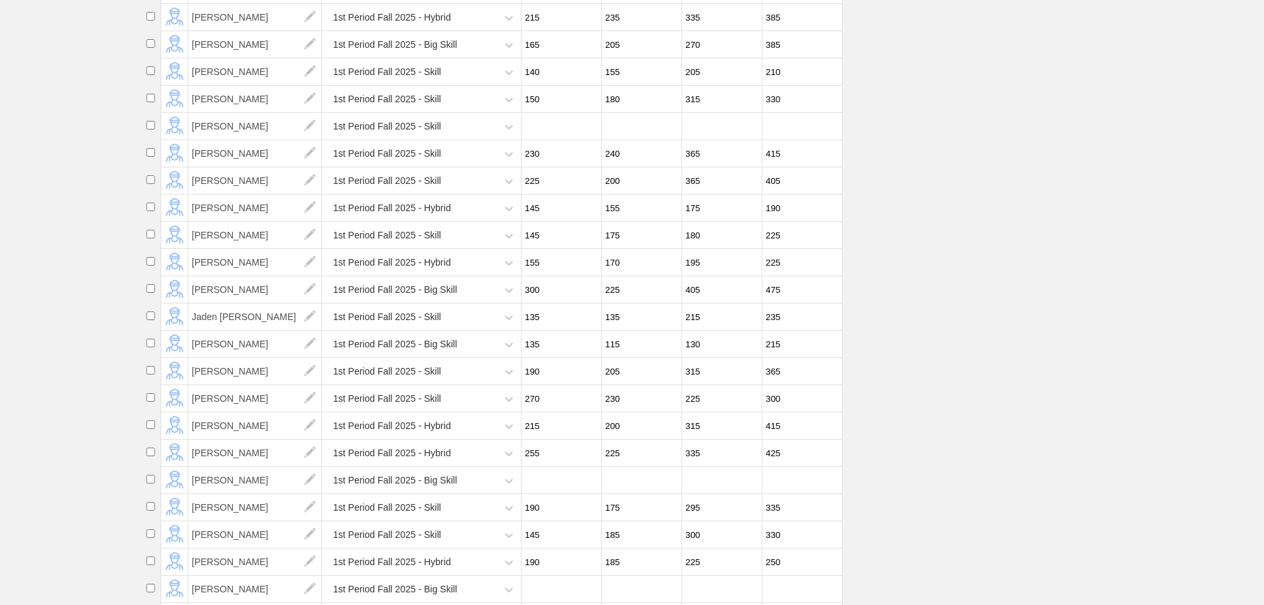
click at [490, 249] on div "1st Period Fall 2025 - Skill" at bounding box center [411, 235] width 172 height 27
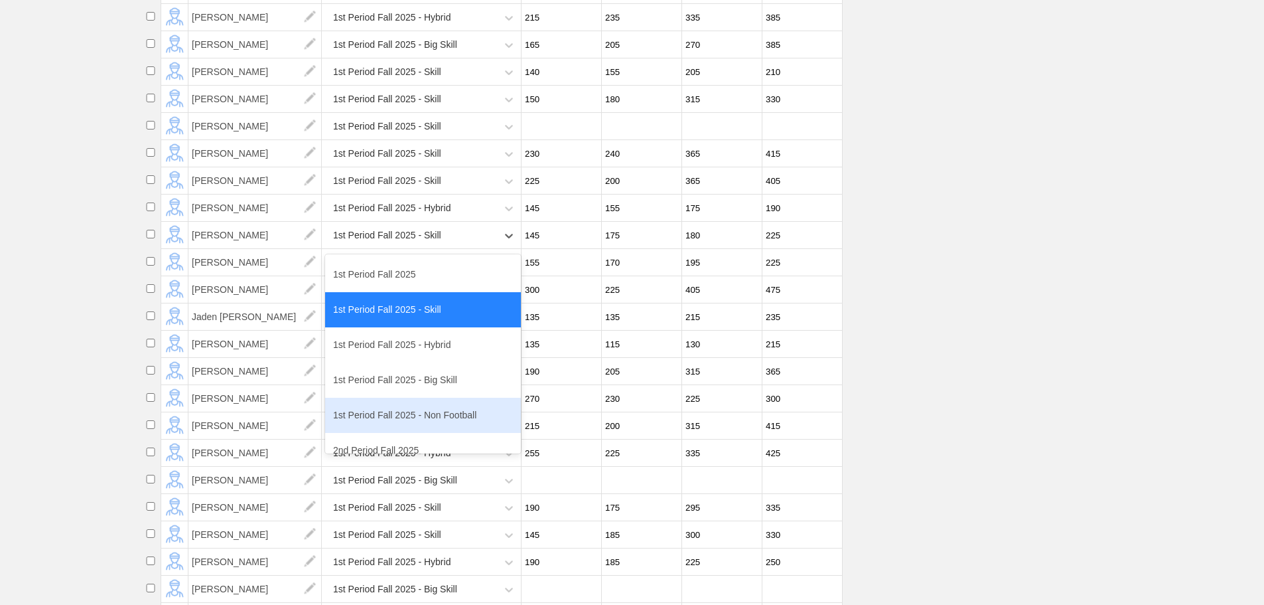
click at [435, 429] on div "1st Period Fall 2025 - Non Football" at bounding box center [423, 415] width 196 height 35
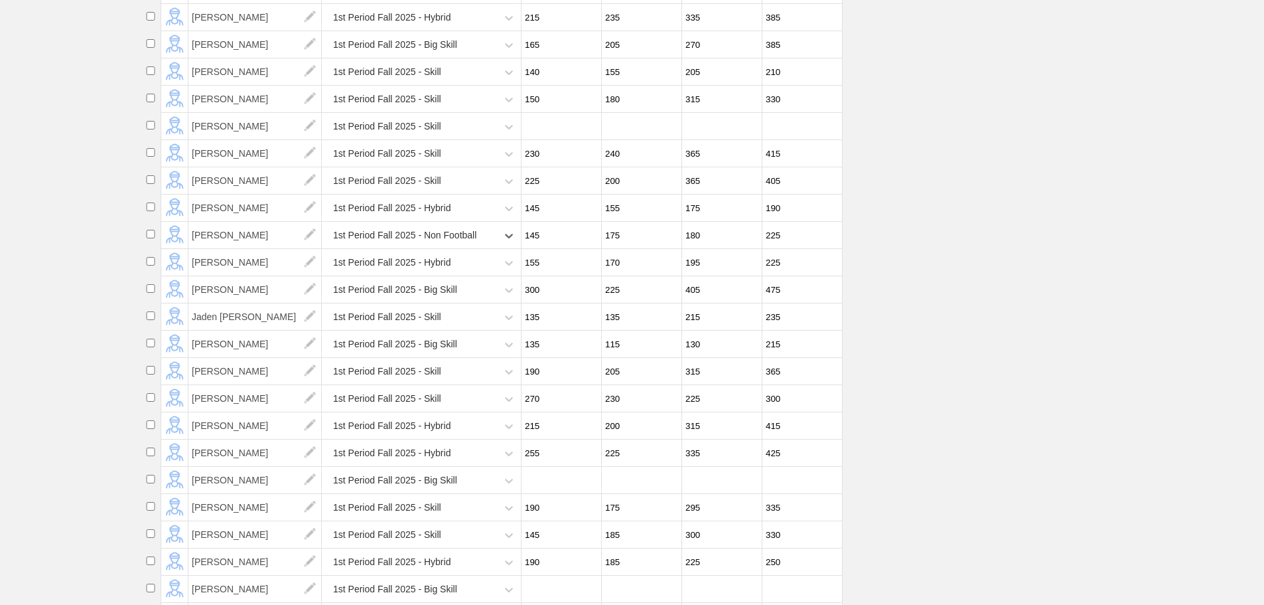
click at [460, 276] on div "1st Period Fall 2025 - Hybrid" at bounding box center [411, 262] width 172 height 27
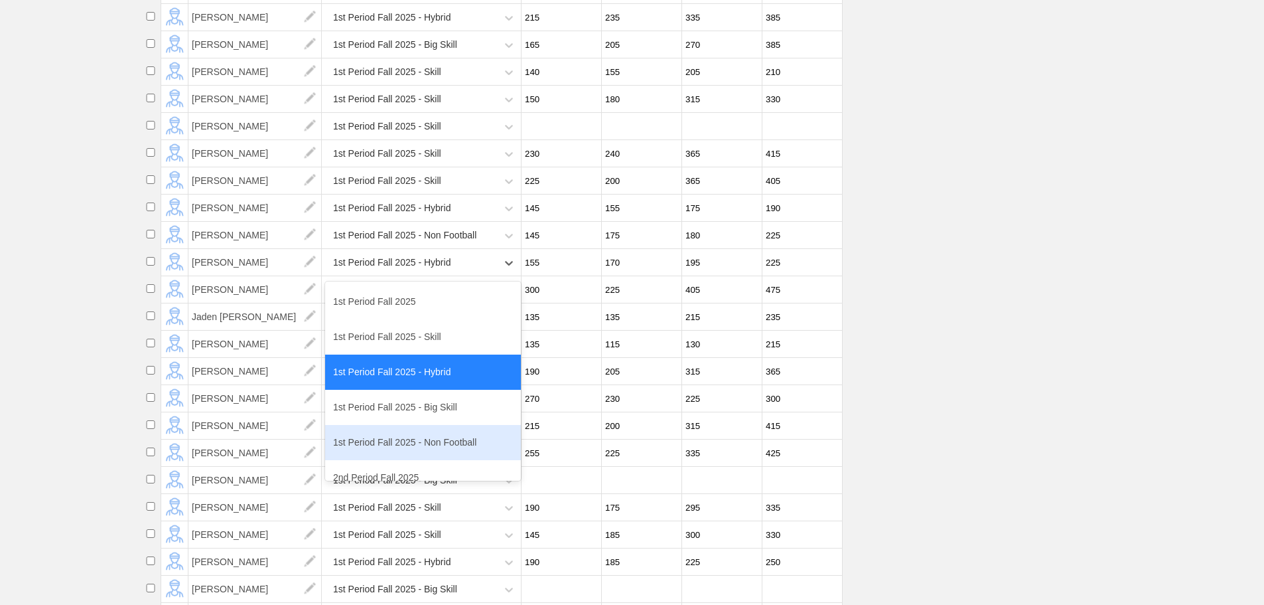
click at [432, 446] on div "1st Period Fall 2025 - Non Football" at bounding box center [423, 442] width 196 height 35
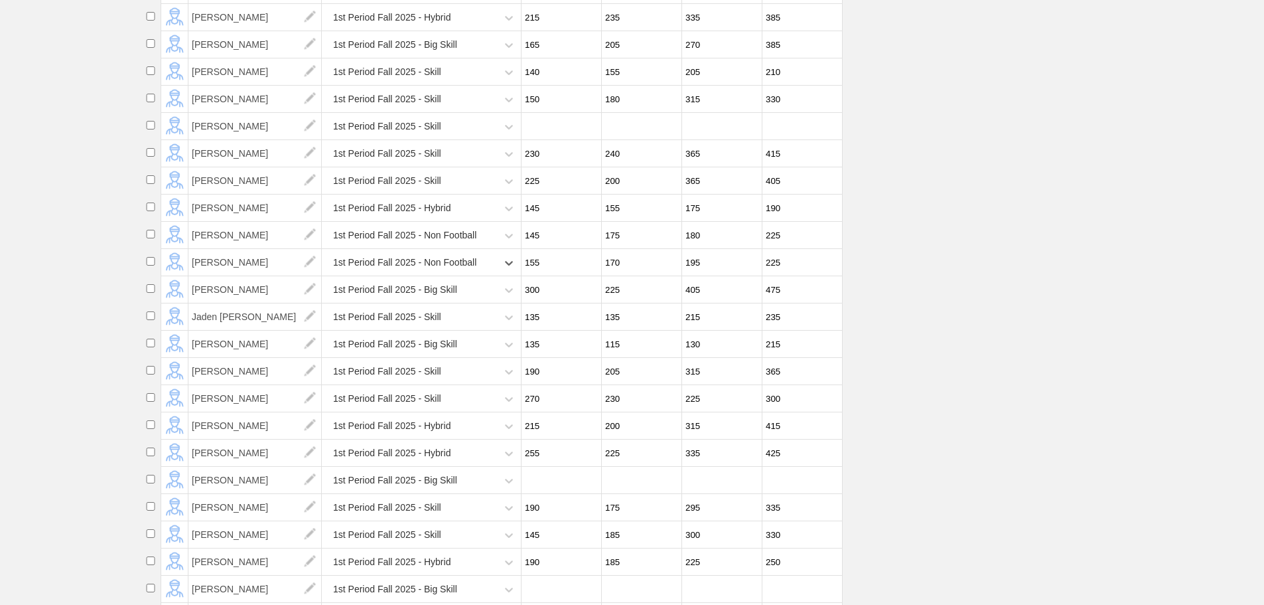
scroll to position [597, 0]
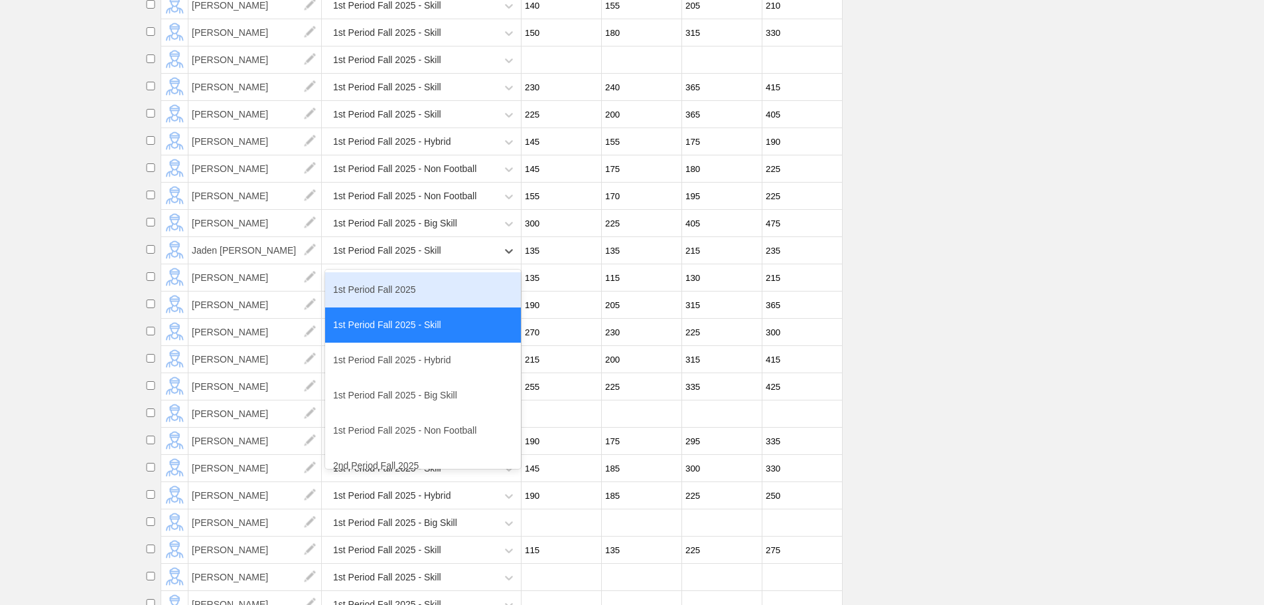
click at [476, 263] on div "1st Period Fall 2025 - Skill" at bounding box center [411, 250] width 172 height 27
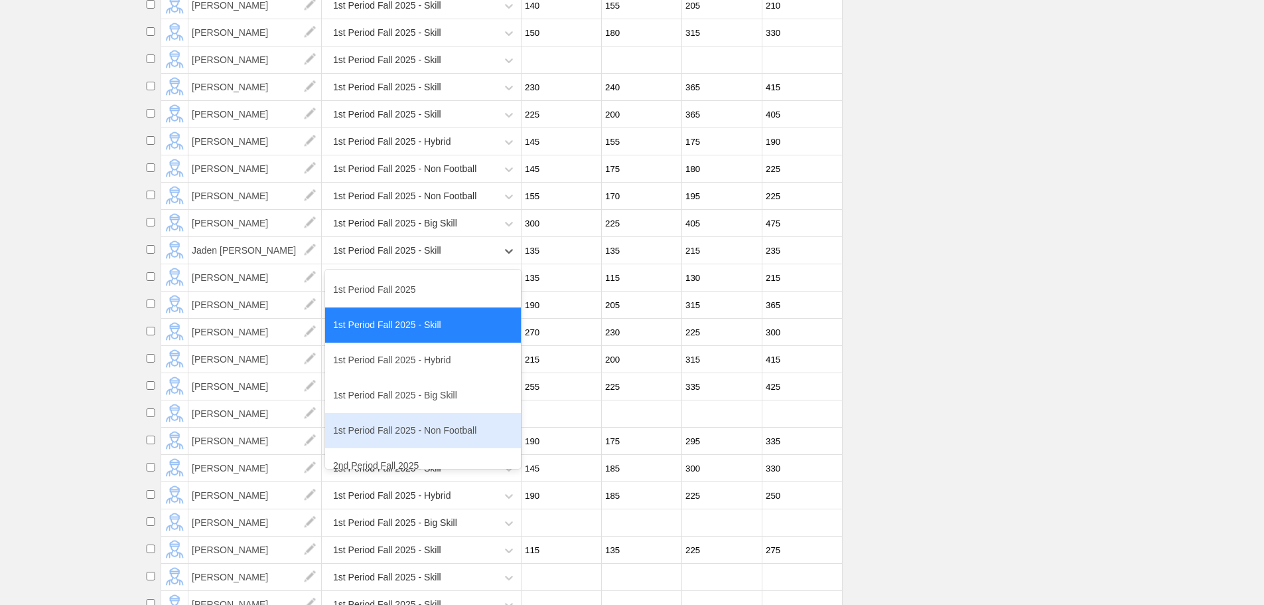
click at [443, 437] on div "1st Period Fall 2025 - Non Football" at bounding box center [423, 430] width 196 height 35
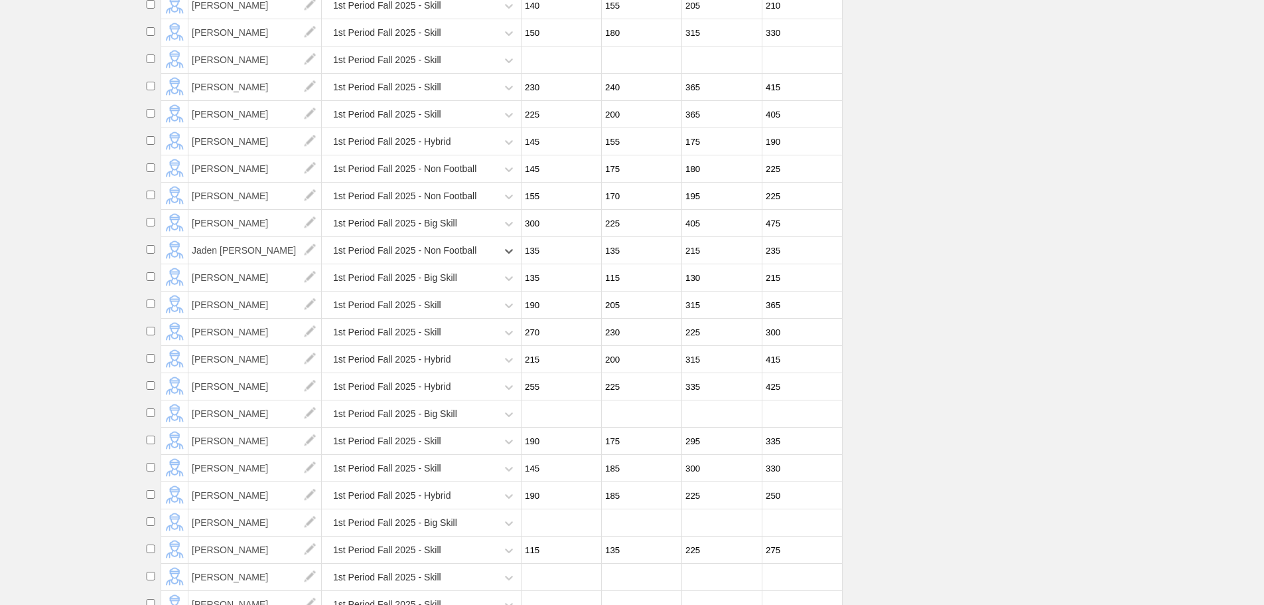
click at [473, 427] on div "1st Period Fall 2025 - Big Skill" at bounding box center [411, 413] width 172 height 27
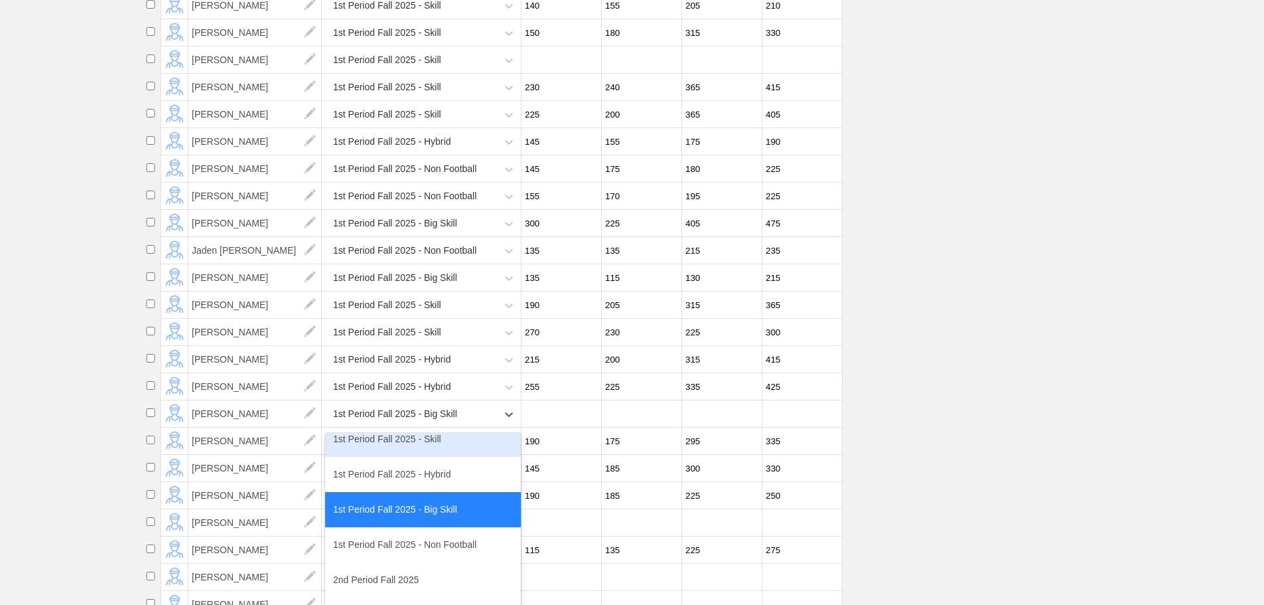
scroll to position [66, 0]
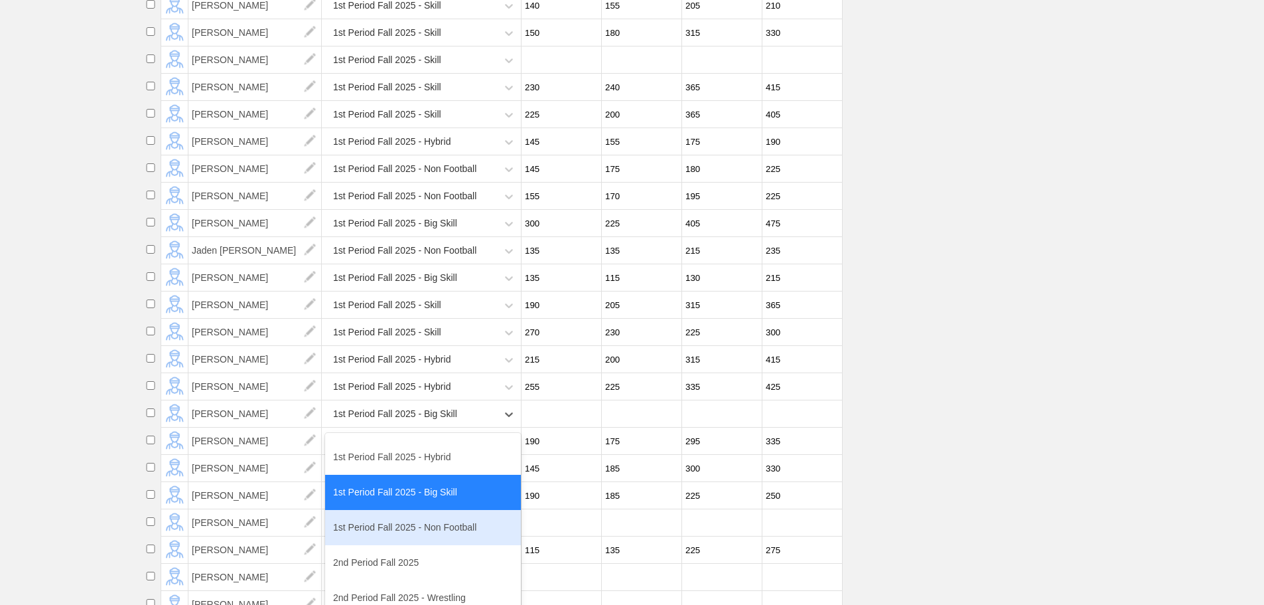
click at [456, 541] on div "1st Period Fall 2025 - Non Football" at bounding box center [423, 527] width 196 height 35
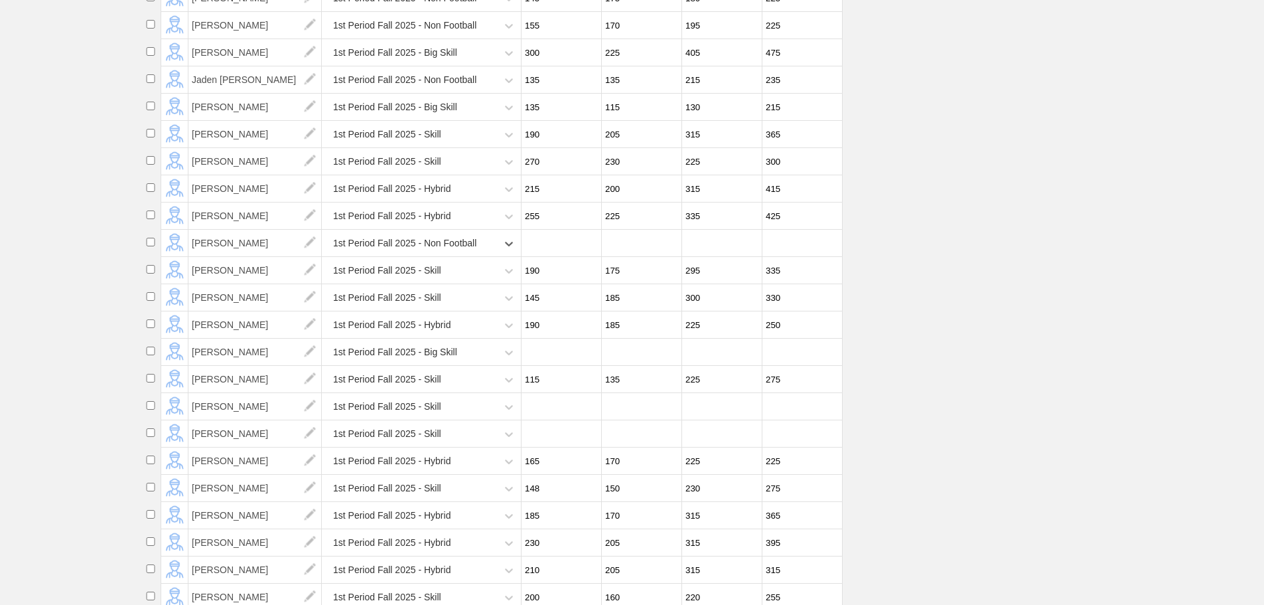
scroll to position [796, 0]
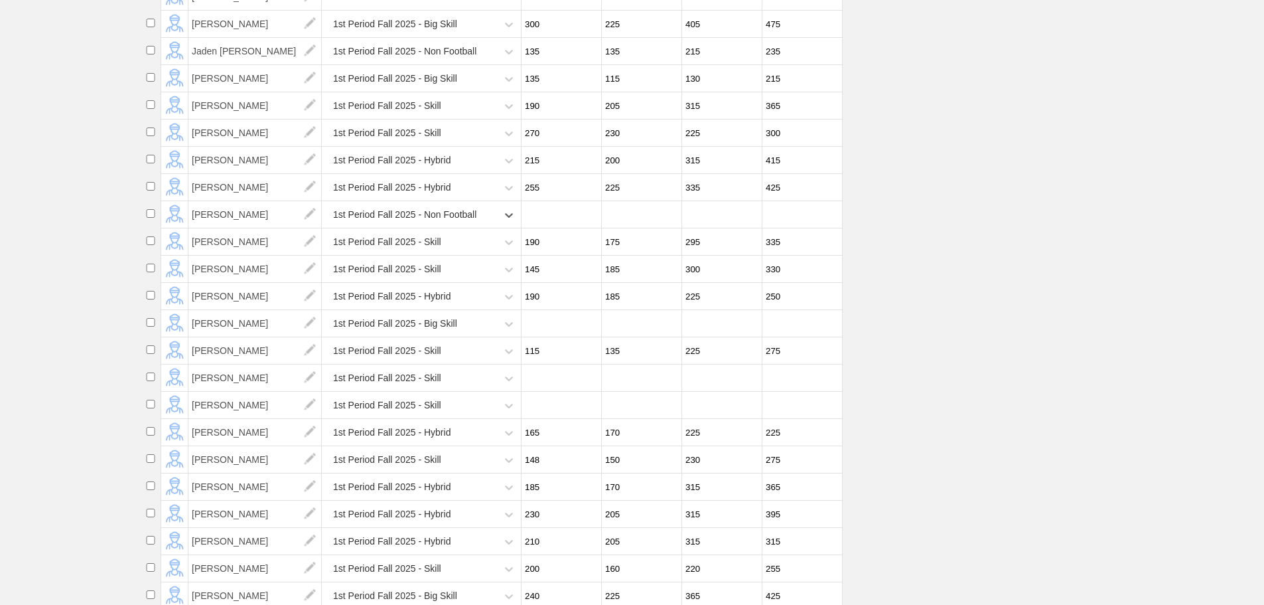
click at [465, 310] on div "1st Period Fall 2025 - Hybrid" at bounding box center [411, 296] width 172 height 27
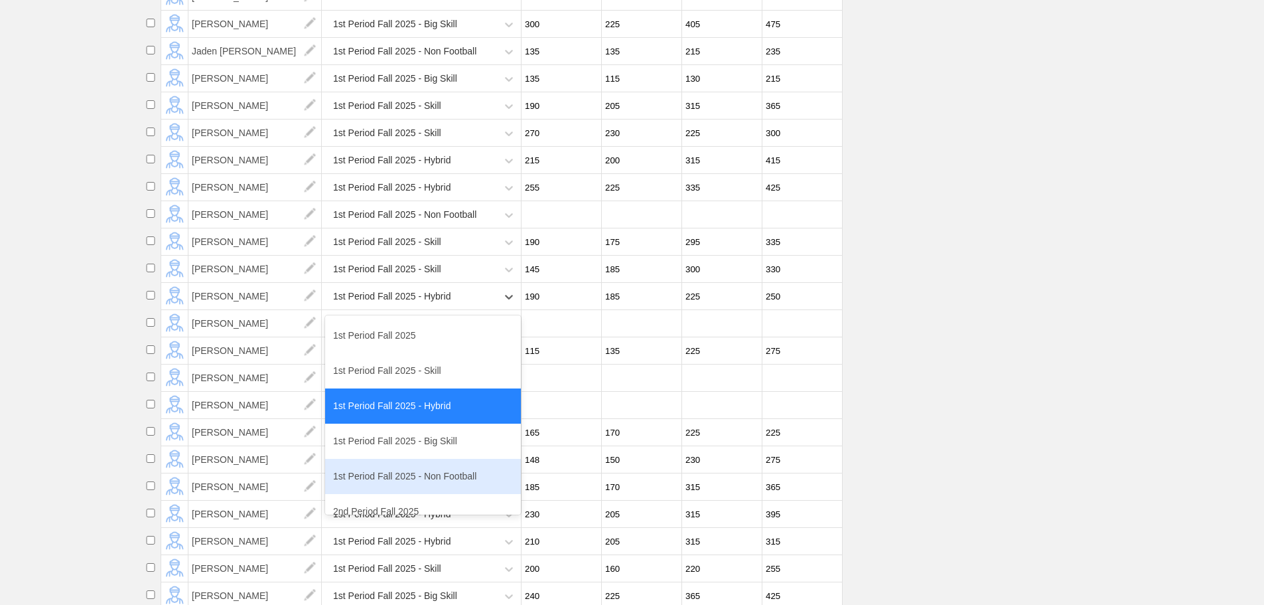
click at [454, 488] on div "1st Period Fall 2025 - Non Football" at bounding box center [423, 476] width 196 height 35
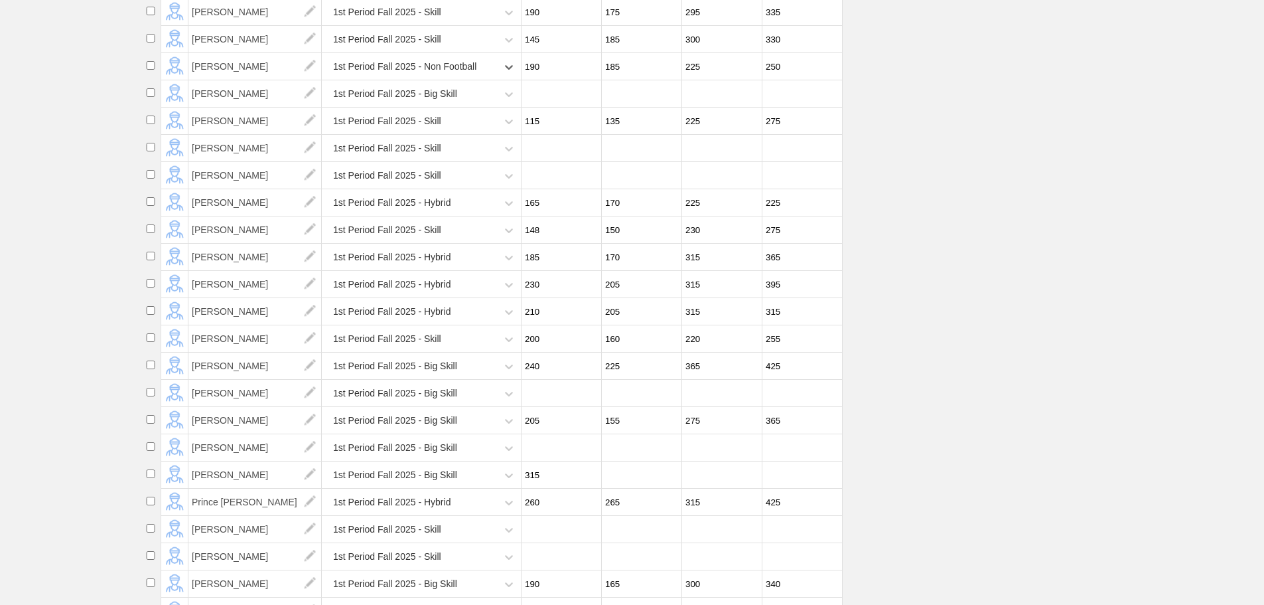
scroll to position [1062, 0]
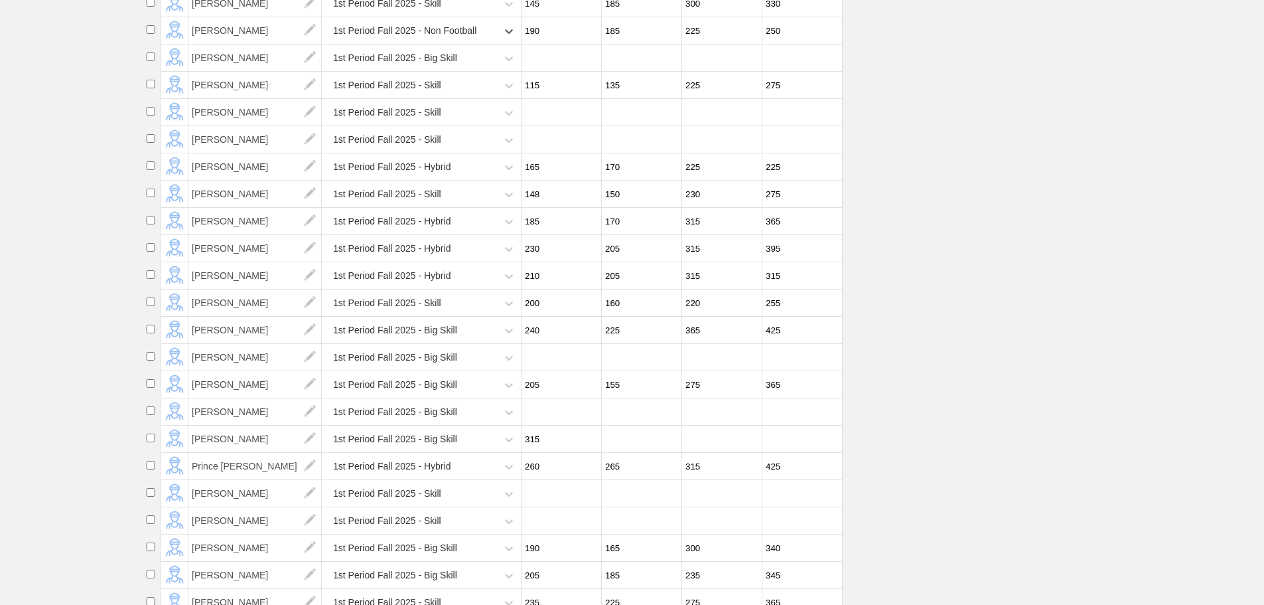
click at [481, 534] on div "1st Period Fall 2025 - Skill" at bounding box center [411, 520] width 172 height 27
click at [471, 581] on div "1st Period Fall 2025 - Non Football" at bounding box center [423, 567] width 196 height 35
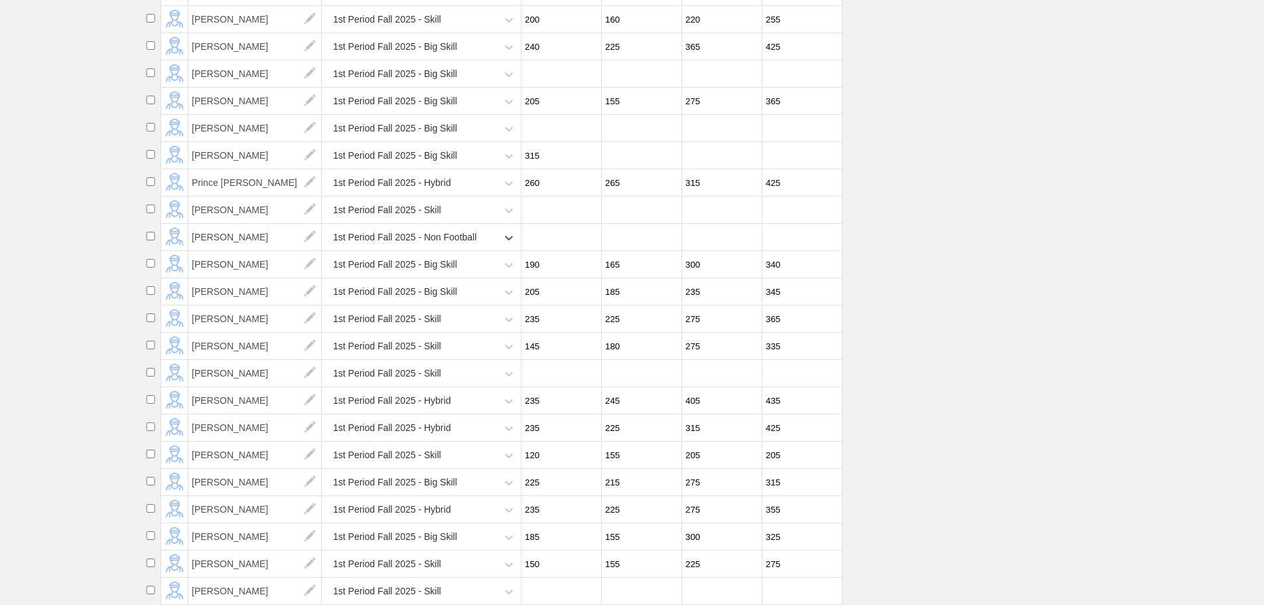
scroll to position [1356, 0]
click at [457, 370] on div "1st Period Fall 2025 - Skill" at bounding box center [411, 373] width 172 height 27
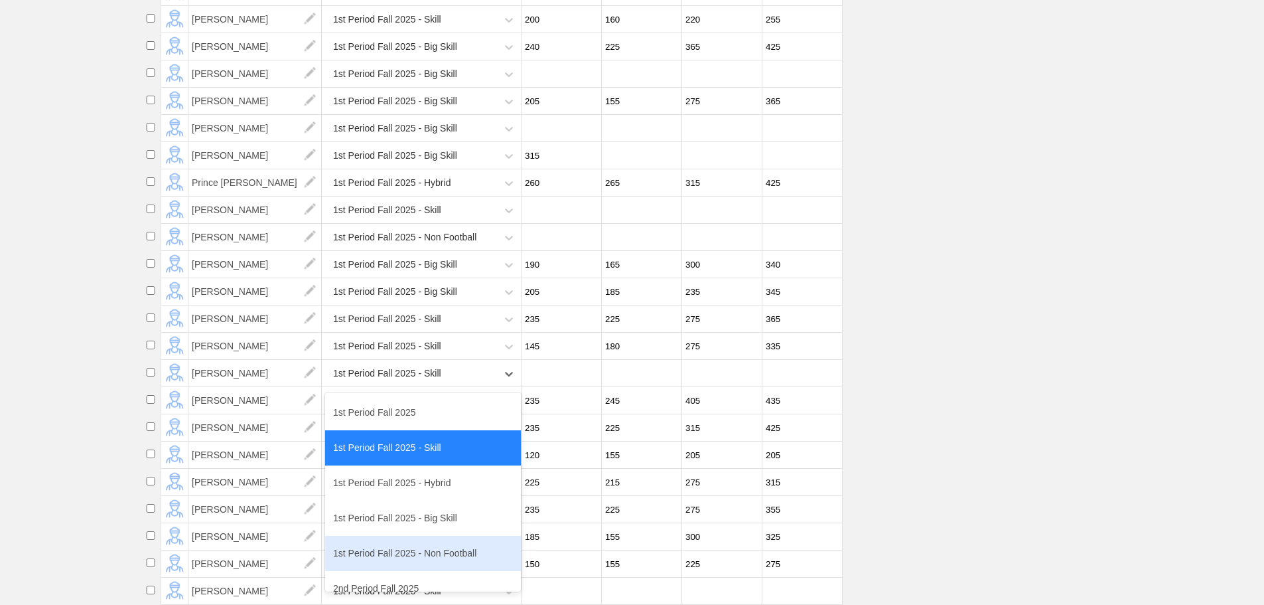
click at [424, 563] on div "1st Period Fall 2025 - Non Football" at bounding box center [423, 553] width 196 height 35
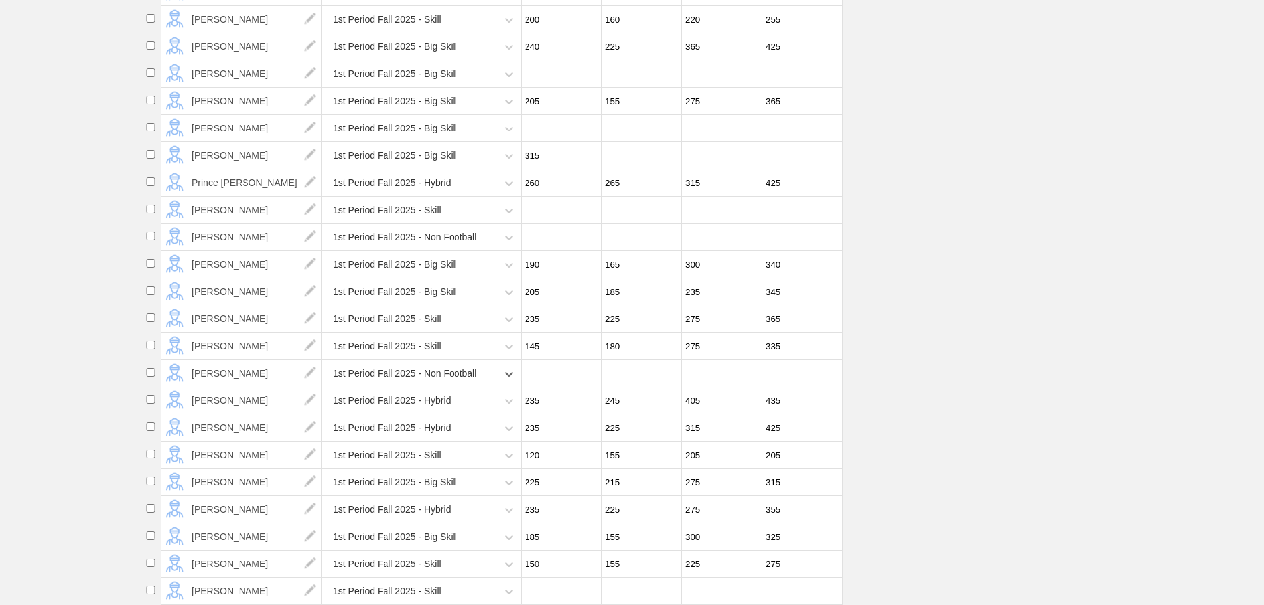
click at [427, 406] on div "1st Period Fall 2025 - Hybrid" at bounding box center [391, 400] width 117 height 25
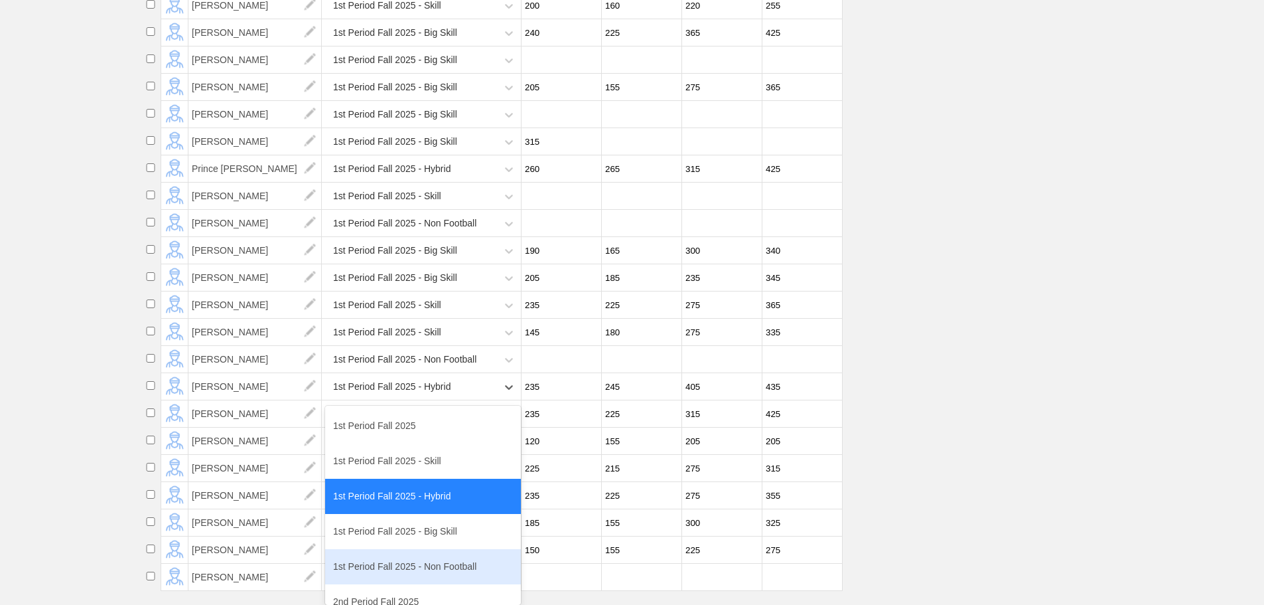
click at [430, 570] on div "1st Period Fall 2025 - Non Football" at bounding box center [423, 566] width 196 height 35
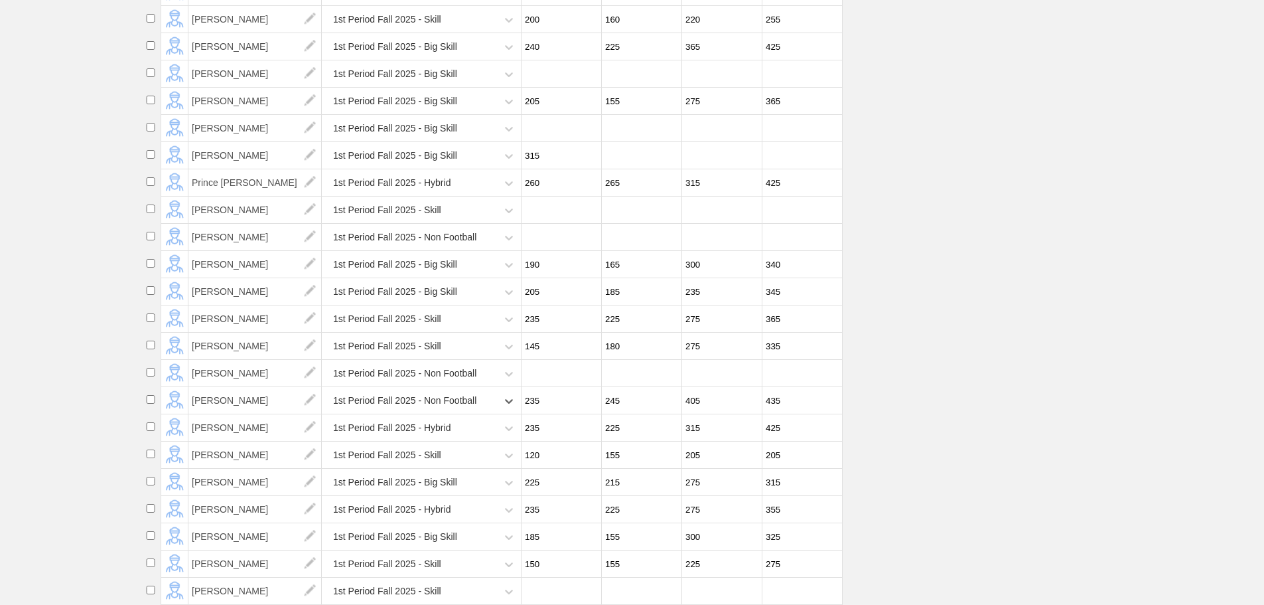
scroll to position [0, 0]
click at [426, 457] on div "1st Period Fall 2025 - Skill" at bounding box center [423, 454] width 196 height 27
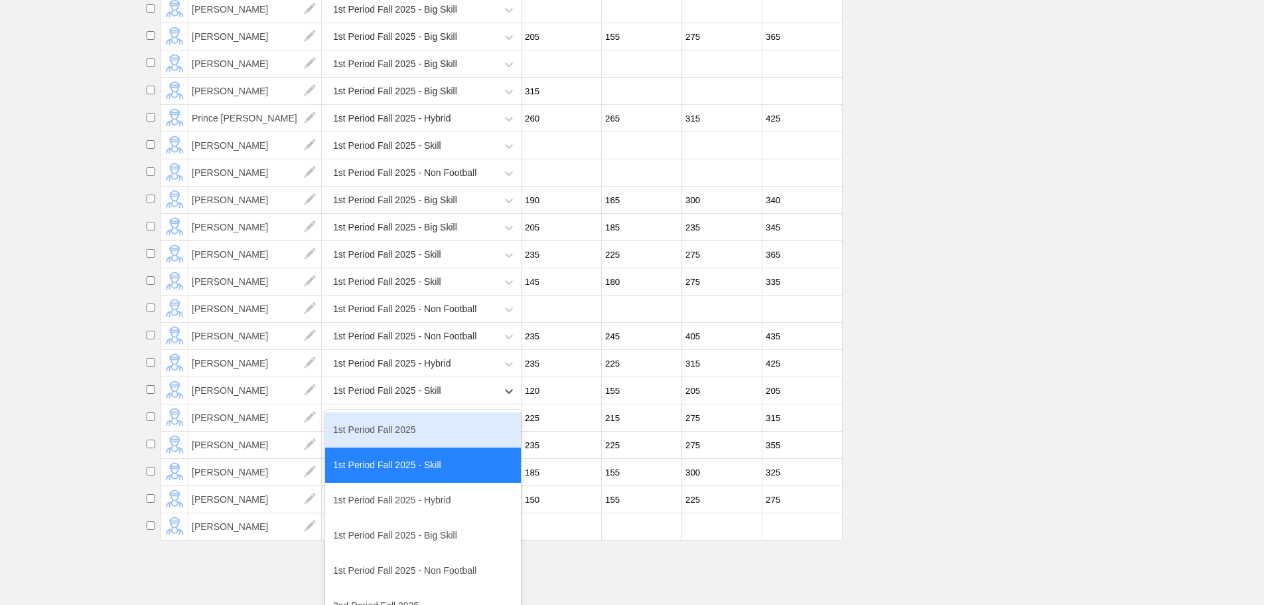
scroll to position [68, 0]
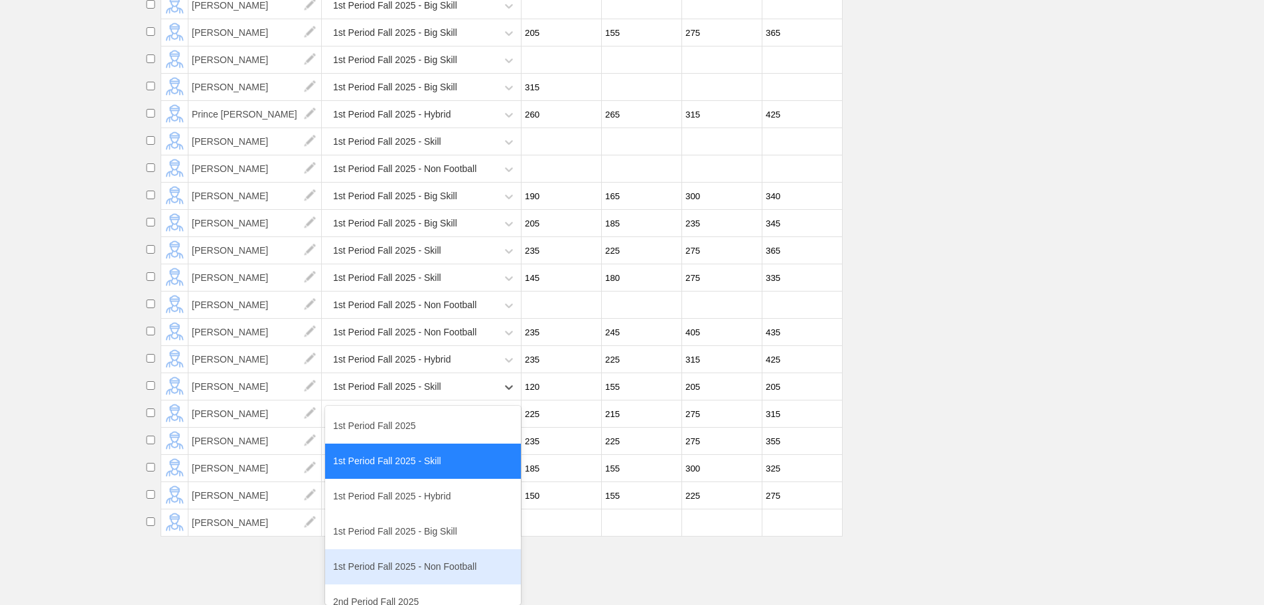
click at [419, 566] on div "1st Period Fall 2025 - Non Football" at bounding box center [423, 566] width 196 height 35
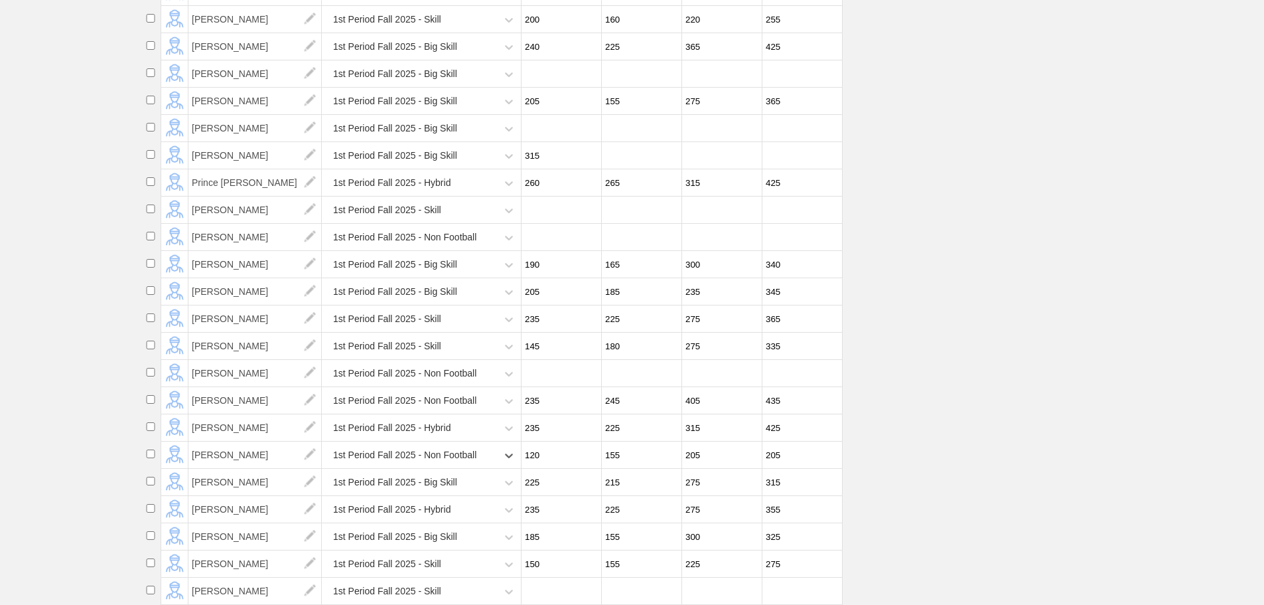
click at [434, 567] on div "1st Period Fall 2025 - Skill" at bounding box center [423, 563] width 196 height 27
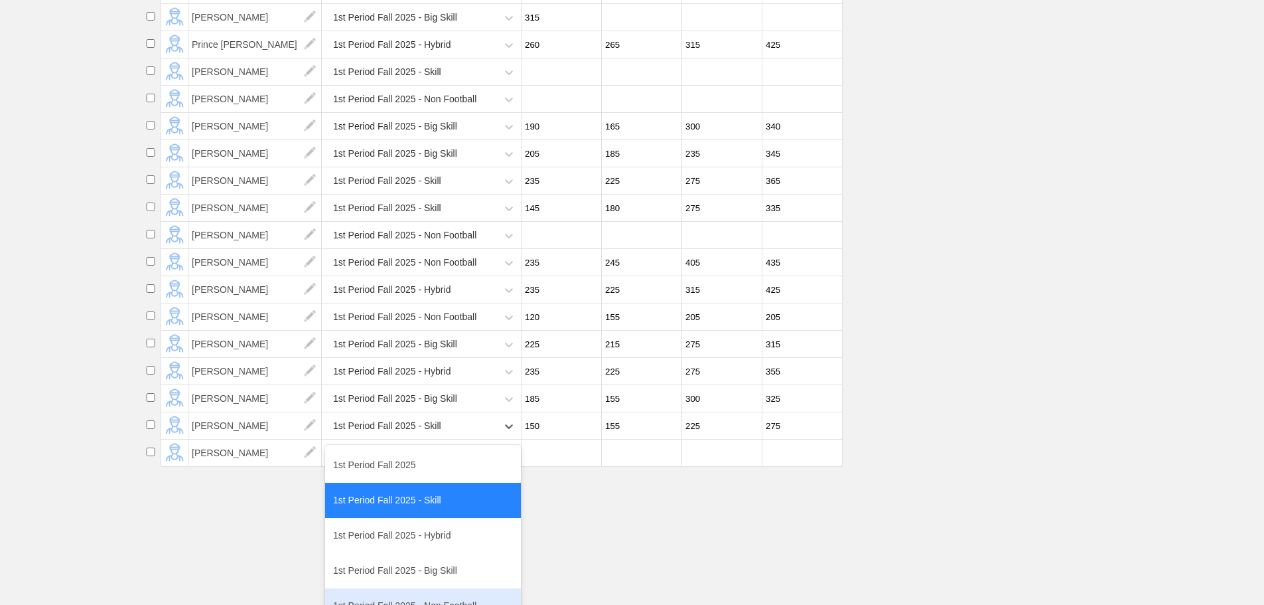
scroll to position [177, 0]
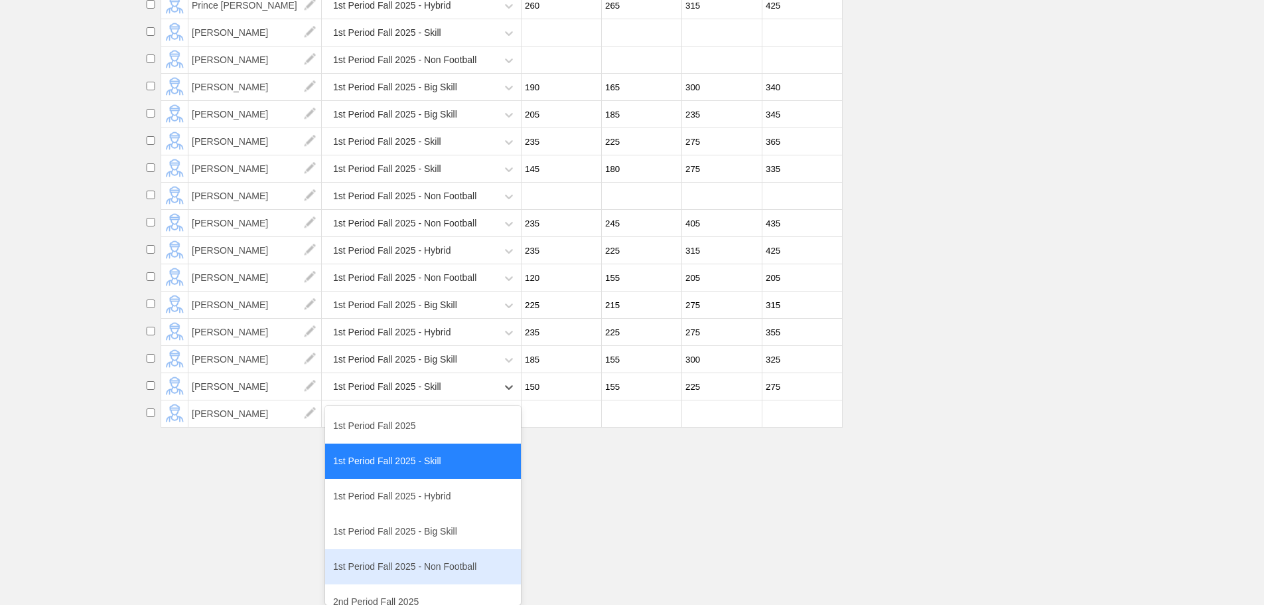
click at [420, 566] on div "1st Period Fall 2025 - Non Football" at bounding box center [423, 566] width 196 height 35
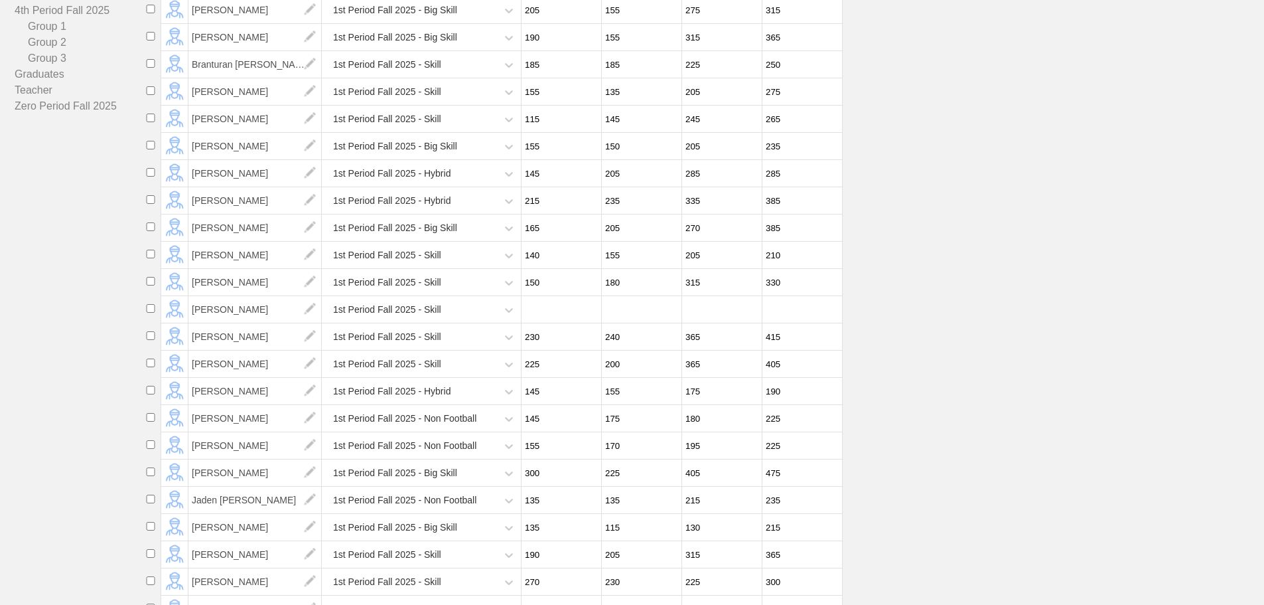
scroll to position [0, 0]
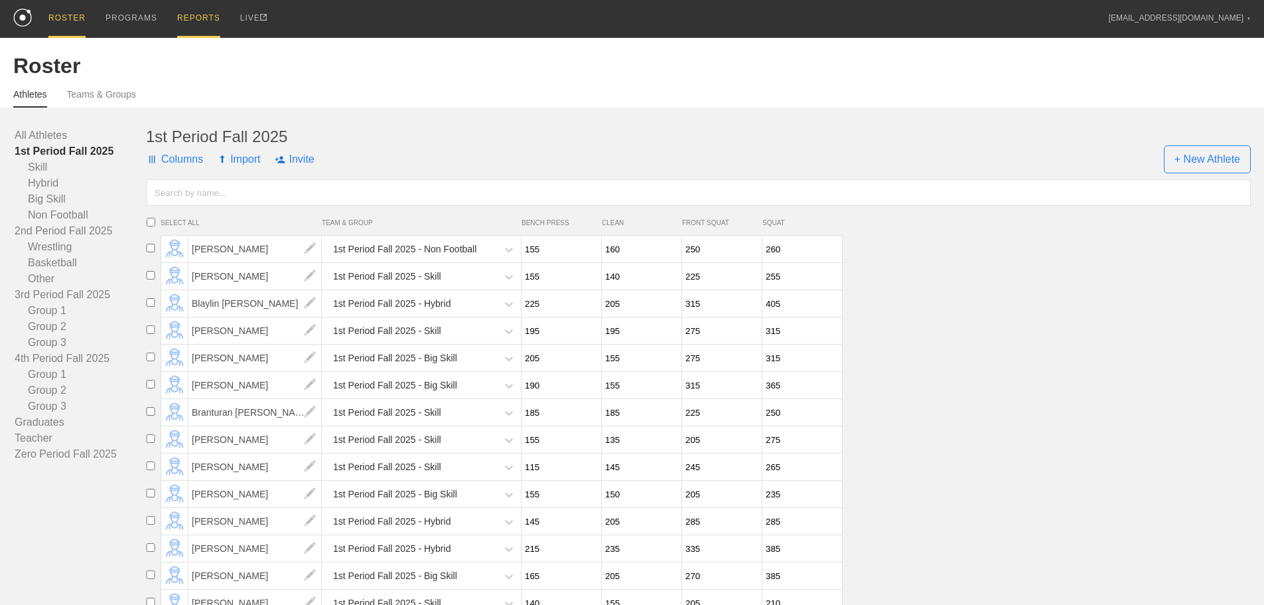
click at [204, 13] on div "REPORTS" at bounding box center [198, 19] width 43 height 38
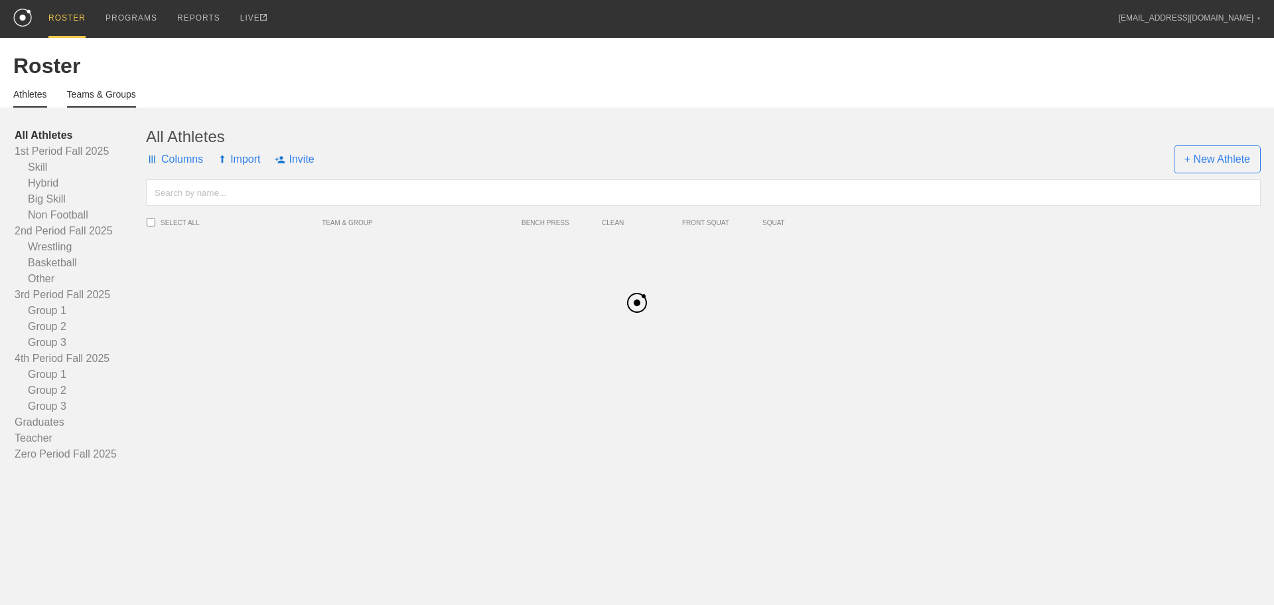
drag, startPoint x: 100, startPoint y: 102, endPoint x: 188, endPoint y: 13, distance: 125.3
click at [100, 102] on link "Teams & Groups" at bounding box center [101, 97] width 69 height 17
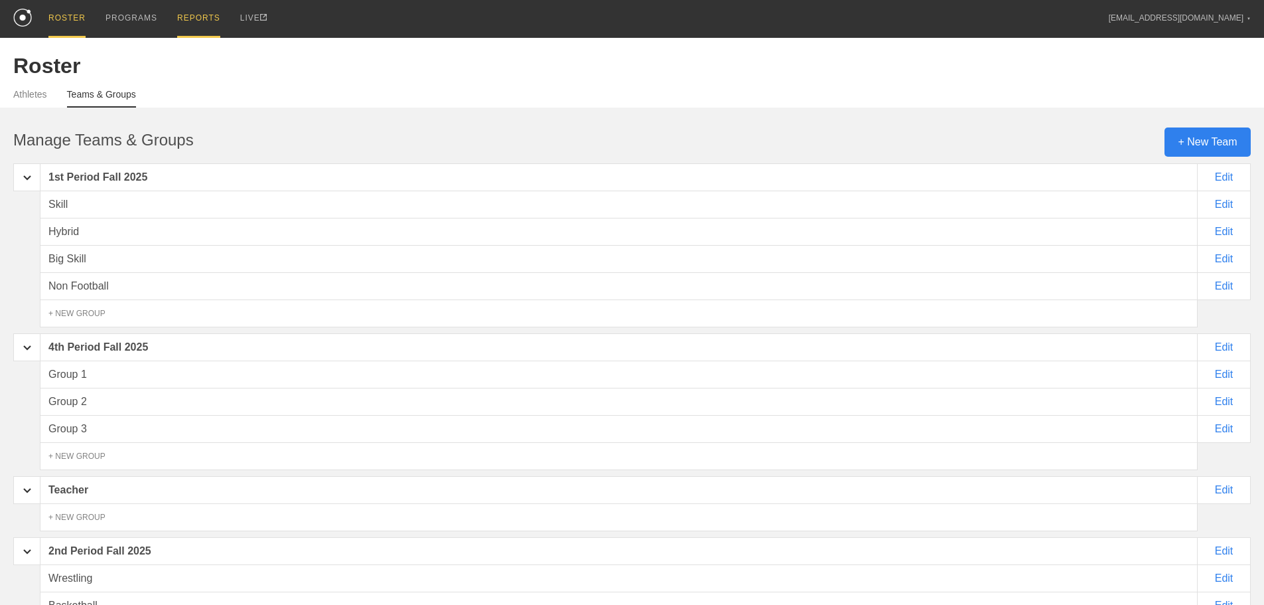
click at [198, 21] on div "REPORTS" at bounding box center [198, 19] width 43 height 38
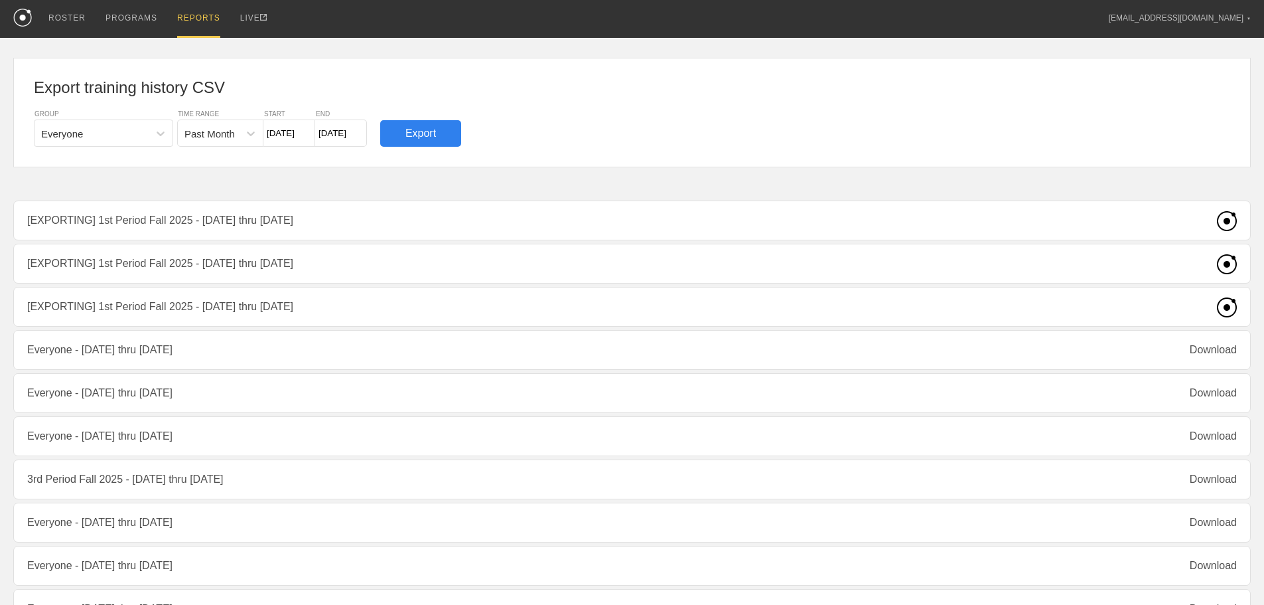
click at [696, 259] on div "Export training history CSV GROUP Everyone TIME RANGE Past Month START [DATE] E…" at bounding box center [632, 570] width 1238 height 1065
click at [696, 260] on div "Export training history CSV GROUP Everyone TIME RANGE Past Month START [DATE] E…" at bounding box center [632, 570] width 1238 height 1065
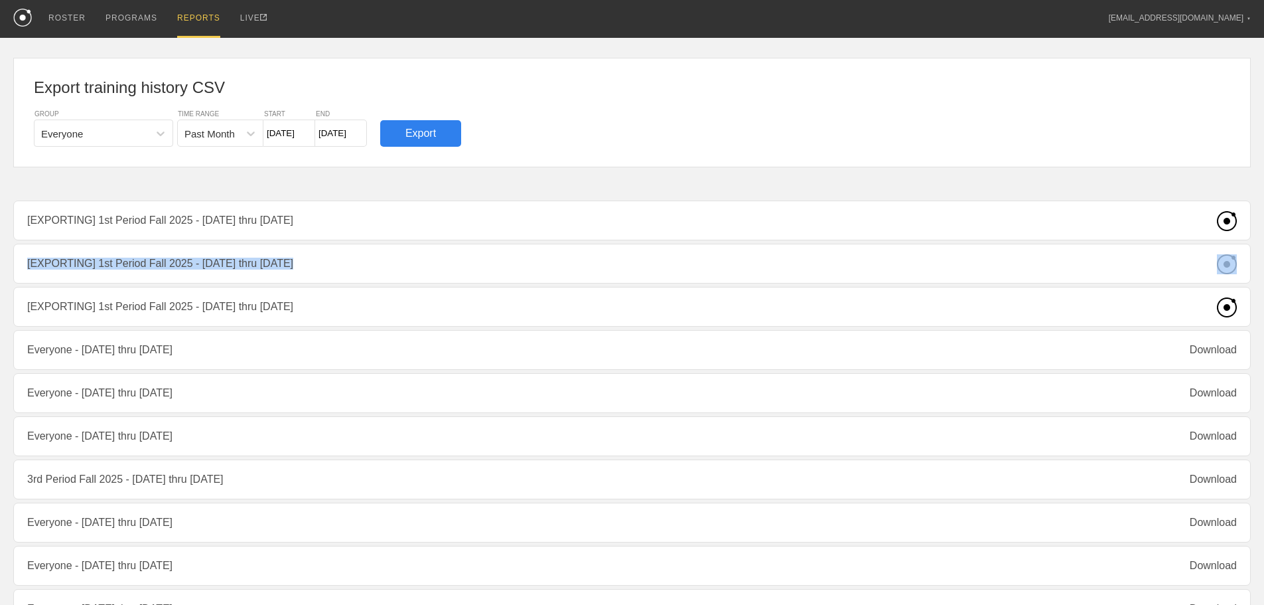
click at [696, 260] on div "Export training history CSV GROUP Everyone TIME RANGE Past Month START [DATE] E…" at bounding box center [632, 570] width 1238 height 1065
click at [468, 307] on div "Export training history CSV GROUP Everyone TIME RANGE Past Month START 7/24/25 …" at bounding box center [632, 570] width 1238 height 1065
click at [469, 307] on div "Export training history CSV GROUP Everyone TIME RANGE Past Month START 7/24/25 …" at bounding box center [632, 570] width 1238 height 1065
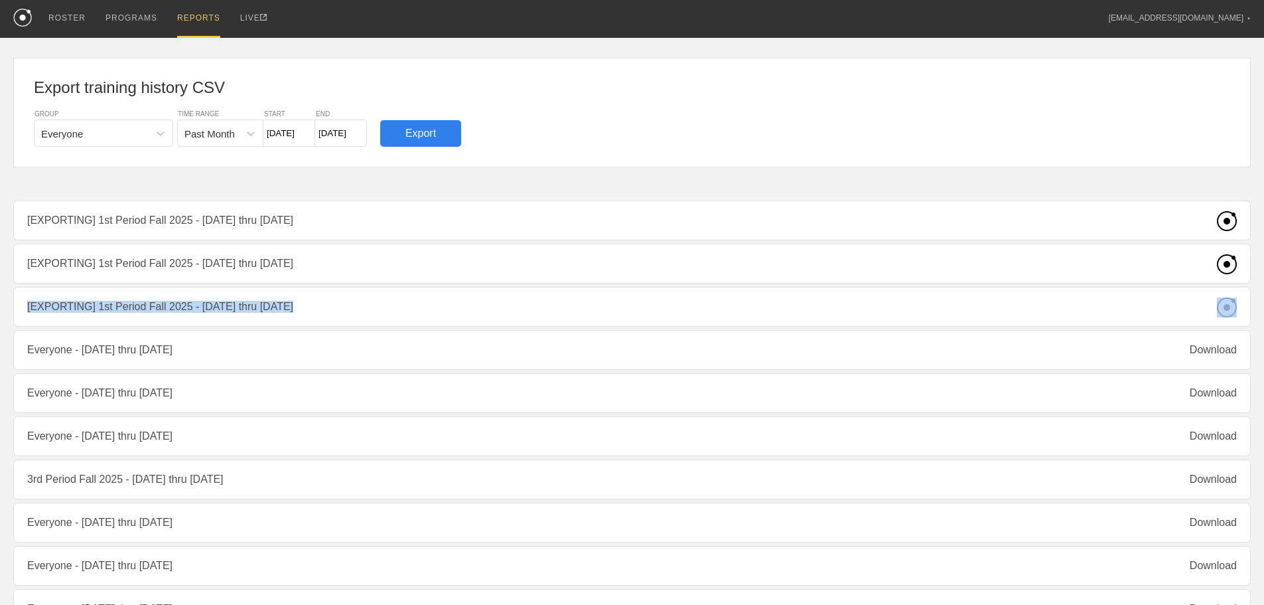
click at [469, 307] on div "Export training history CSV GROUP Everyone TIME RANGE Past Month START 7/24/25 …" at bounding box center [632, 570] width 1238 height 1065
click at [470, 307] on div "Export training history CSV GROUP Everyone TIME RANGE Past Month START 7/24/25 …" at bounding box center [632, 570] width 1238 height 1065
click at [471, 307] on div "Export training history CSV GROUP Everyone TIME RANGE Past Month START 7/24/25 …" at bounding box center [632, 570] width 1238 height 1065
click at [104, 130] on div "Everyone" at bounding box center [92, 132] width 114 height 19
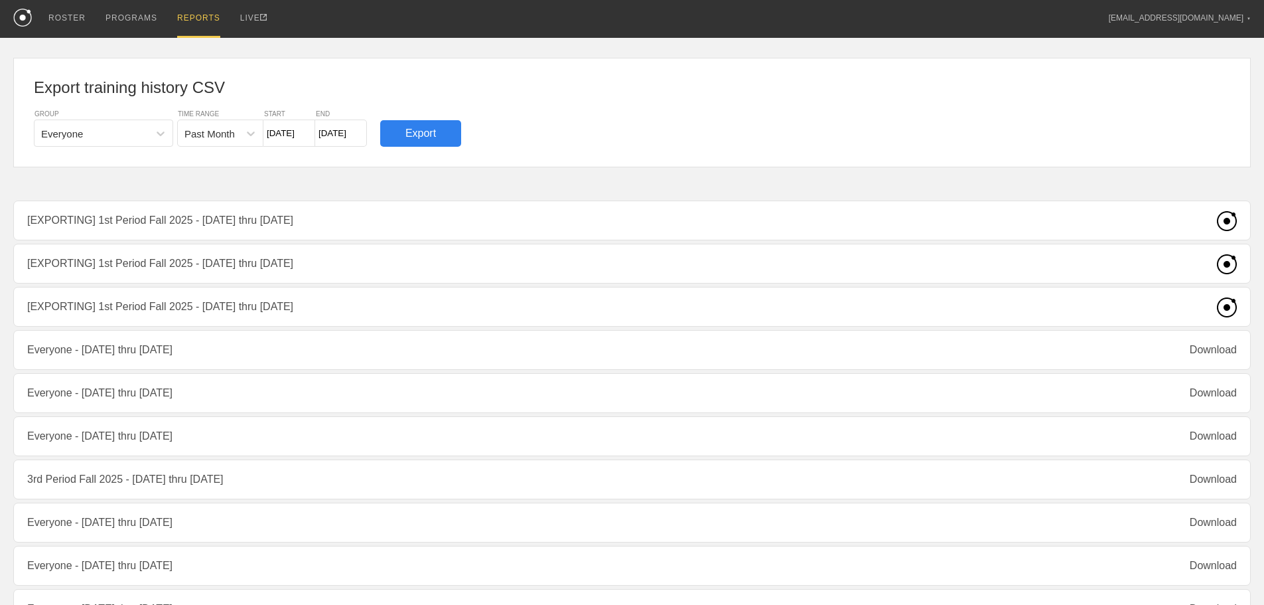
drag, startPoint x: 277, startPoint y: 185, endPoint x: 269, endPoint y: 189, distance: 8.9
click at [269, 189] on div "Export training history CSV GROUP Everyone TIME RANGE Past Month START 7/24/25 …" at bounding box center [632, 570] width 1238 height 1065
click at [578, 320] on div "Export training history CSV GROUP Everyone TIME RANGE Past Month START 7/24/25 …" at bounding box center [632, 570] width 1238 height 1065
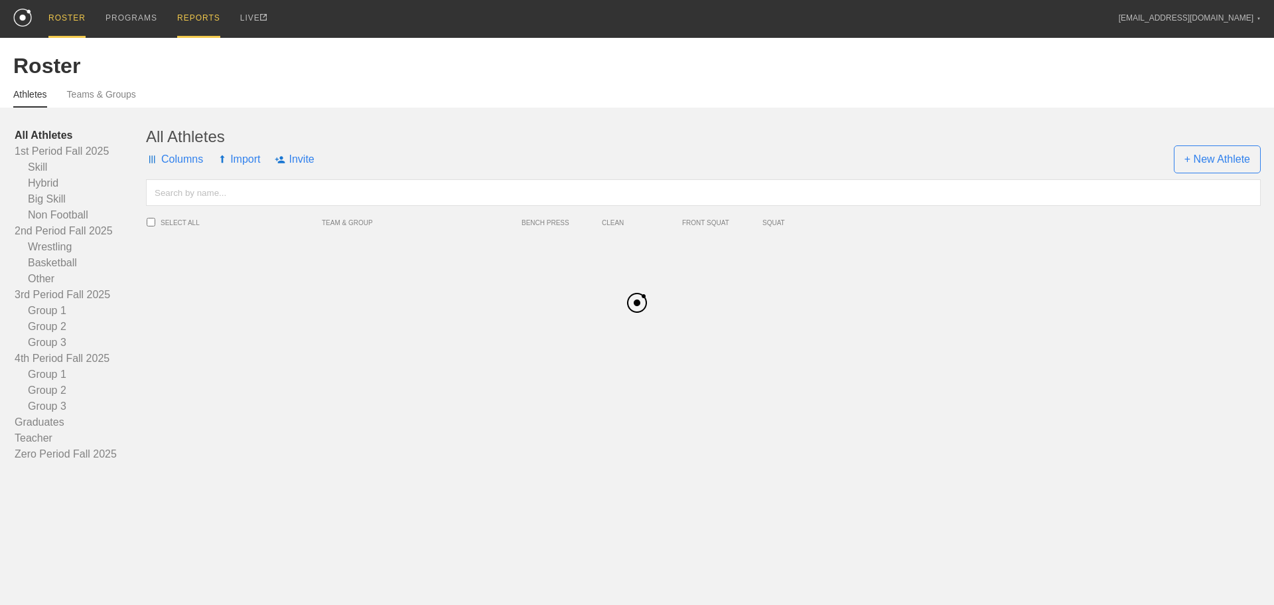
click at [212, 25] on div "REPORTS" at bounding box center [198, 19] width 43 height 38
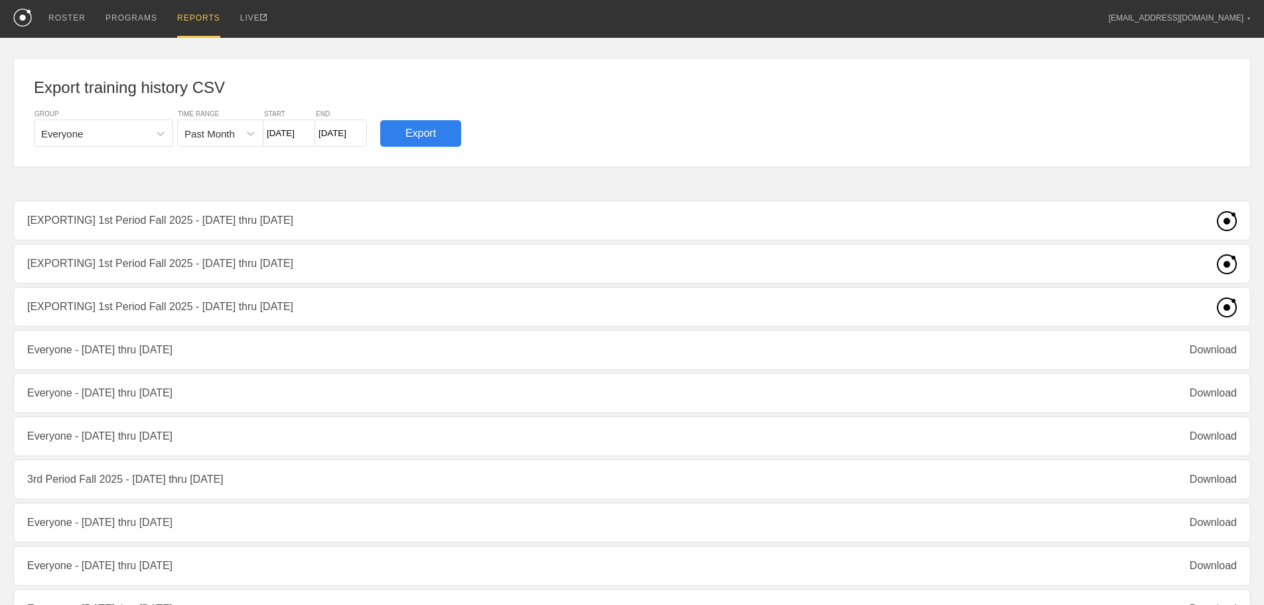
click at [147, 299] on div "Export training history CSV GROUP Everyone TIME RANGE Past Month START [DATE] E…" at bounding box center [632, 570] width 1238 height 1065
click at [144, 300] on div "Export training history CSV GROUP Everyone TIME RANGE Past Month START [DATE] E…" at bounding box center [632, 570] width 1238 height 1065
drag, startPoint x: 129, startPoint y: 303, endPoint x: 98, endPoint y: 293, distance: 32.1
click at [98, 294] on div "Export training history CSV GROUP Everyone TIME RANGE Past Month START [DATE] E…" at bounding box center [632, 570] width 1238 height 1065
click at [1203, 311] on div "Export training history CSV GROUP Everyone TIME RANGE Past Month START [DATE] E…" at bounding box center [632, 570] width 1238 height 1065
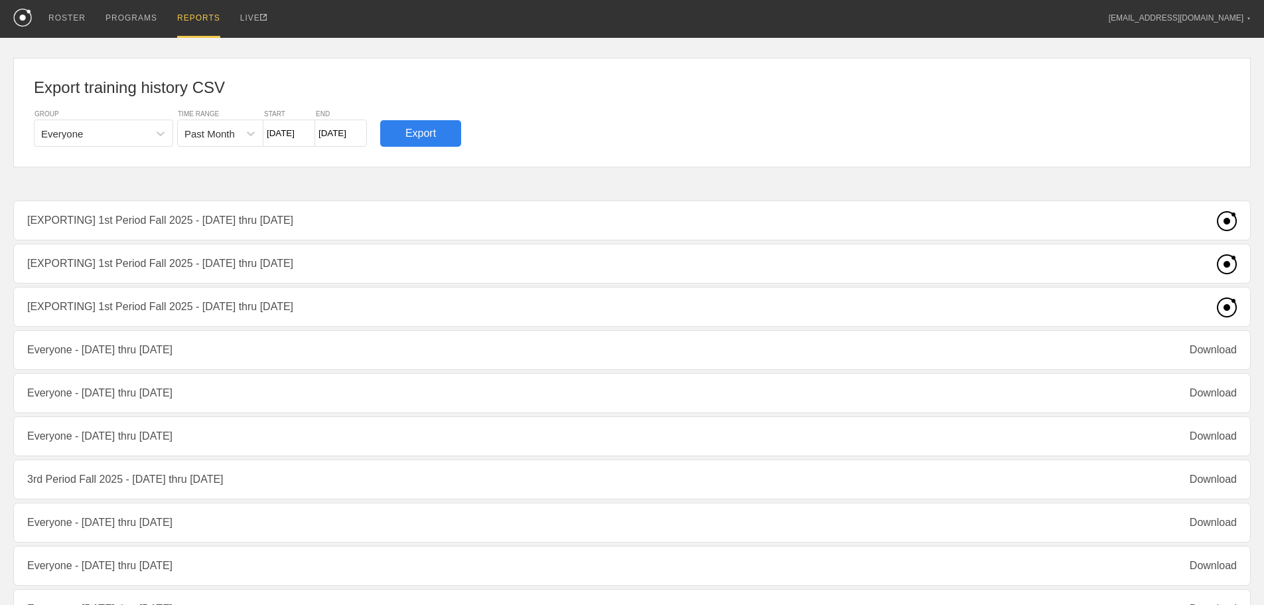
click at [1202, 311] on div "Export training history CSV GROUP Everyone TIME RANGE Past Month START [DATE] E…" at bounding box center [632, 570] width 1238 height 1065
click at [1199, 313] on div "Export training history CSV GROUP Everyone TIME RANGE Past Month START [DATE] E…" at bounding box center [632, 570] width 1238 height 1065
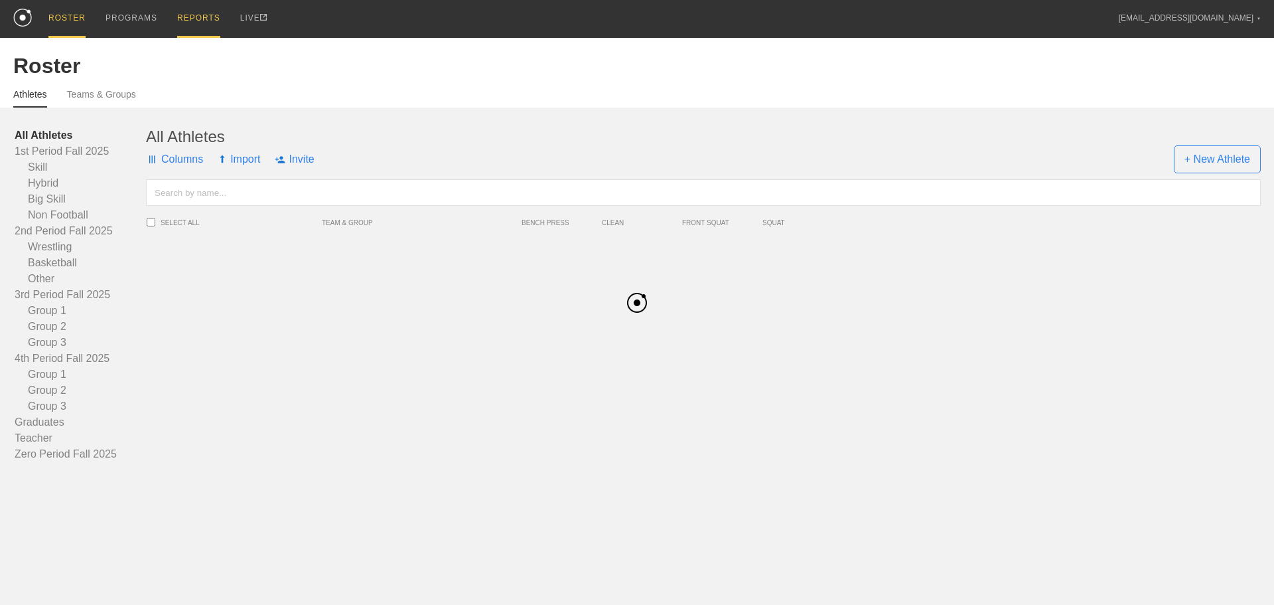
click at [210, 14] on div "REPORTS" at bounding box center [198, 19] width 43 height 38
click at [210, 19] on div "REPORTS" at bounding box center [198, 19] width 43 height 38
click at [208, 19] on div "REPORTS" at bounding box center [198, 19] width 43 height 38
click at [204, 14] on div "REPORTS" at bounding box center [198, 19] width 43 height 38
click at [204, 13] on div "REPORTS" at bounding box center [198, 19] width 43 height 38
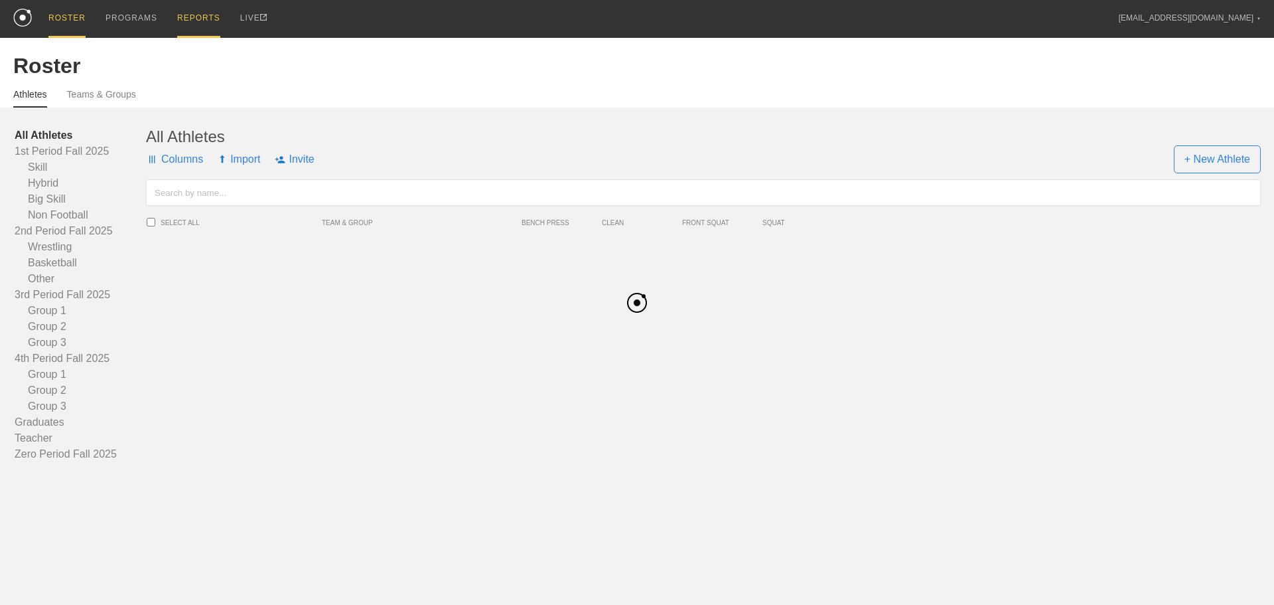
click at [204, 13] on div "REPORTS" at bounding box center [198, 19] width 43 height 38
